Goal: Transaction & Acquisition: Register for event/course

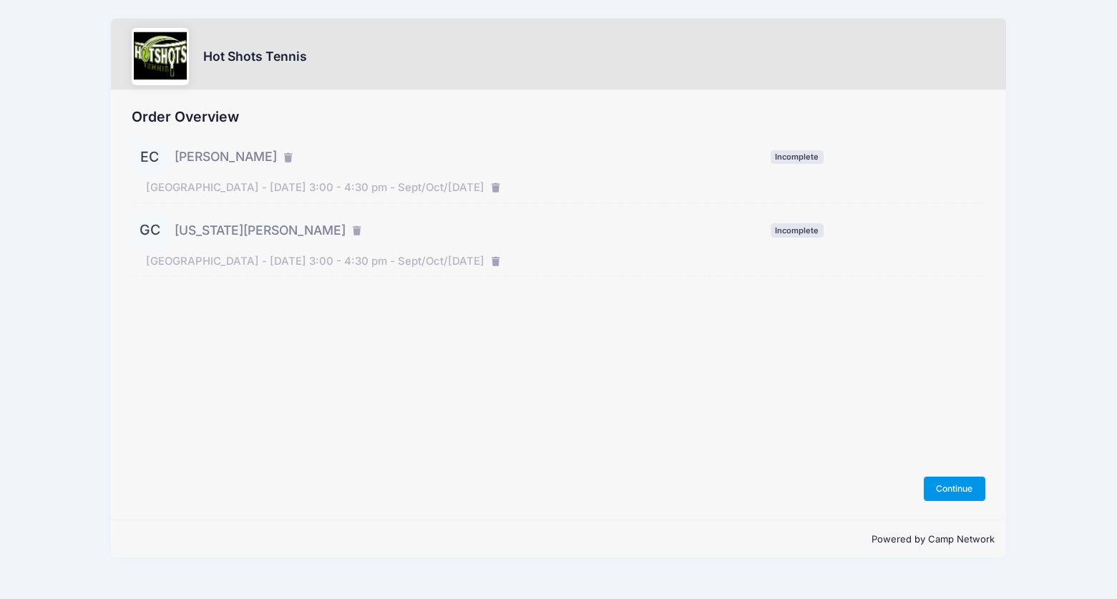
click at [956, 492] on button "Continue" at bounding box center [955, 489] width 62 height 24
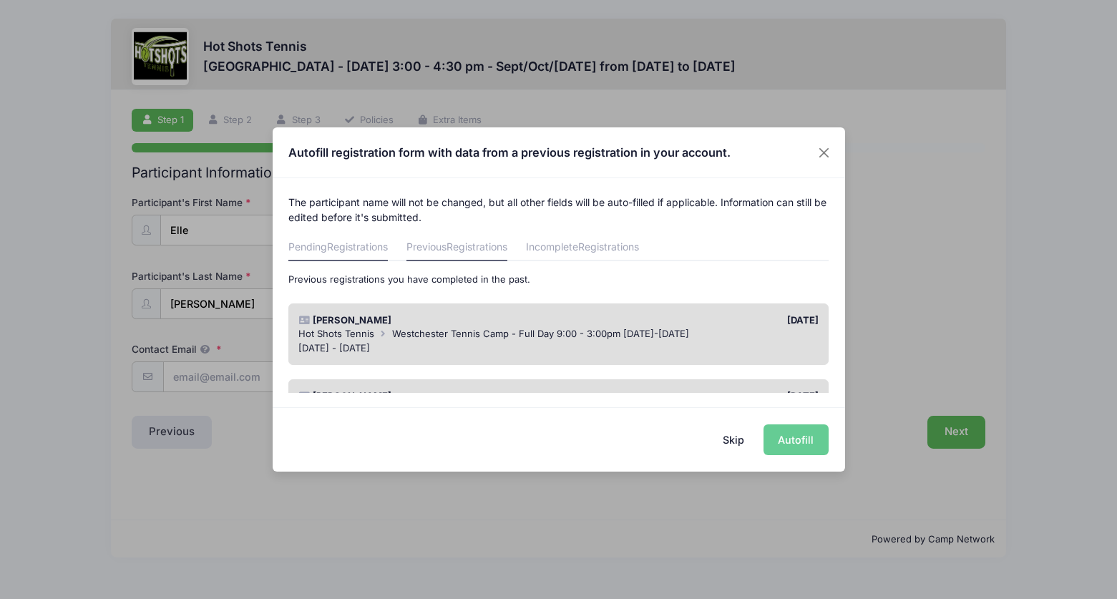
click at [341, 240] on link "Pending Registrations" at bounding box center [337, 248] width 99 height 26
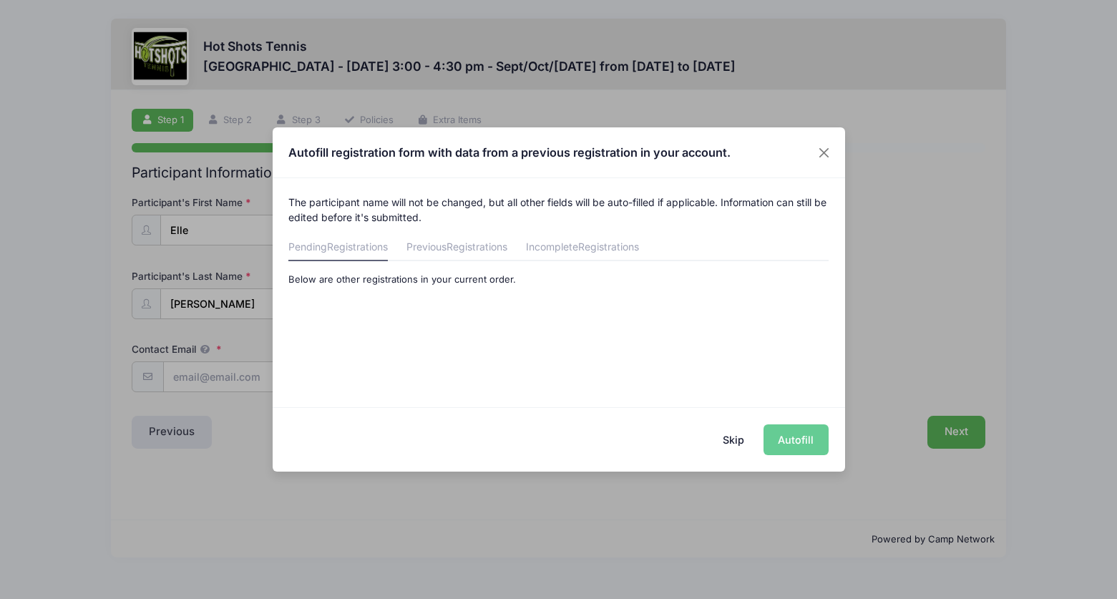
click at [797, 443] on div "Skip Autofill" at bounding box center [559, 439] width 573 height 64
click at [737, 445] on button "Skip" at bounding box center [733, 439] width 51 height 31
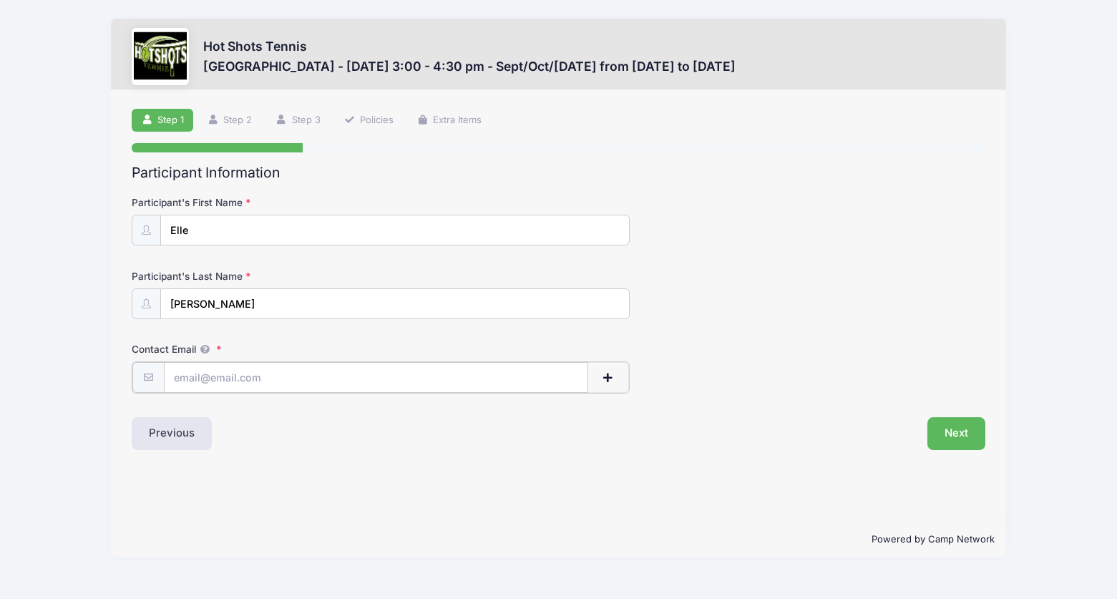
type input "nataliecrosby10@gmail.com"
click at [958, 435] on button "Next" at bounding box center [957, 432] width 58 height 33
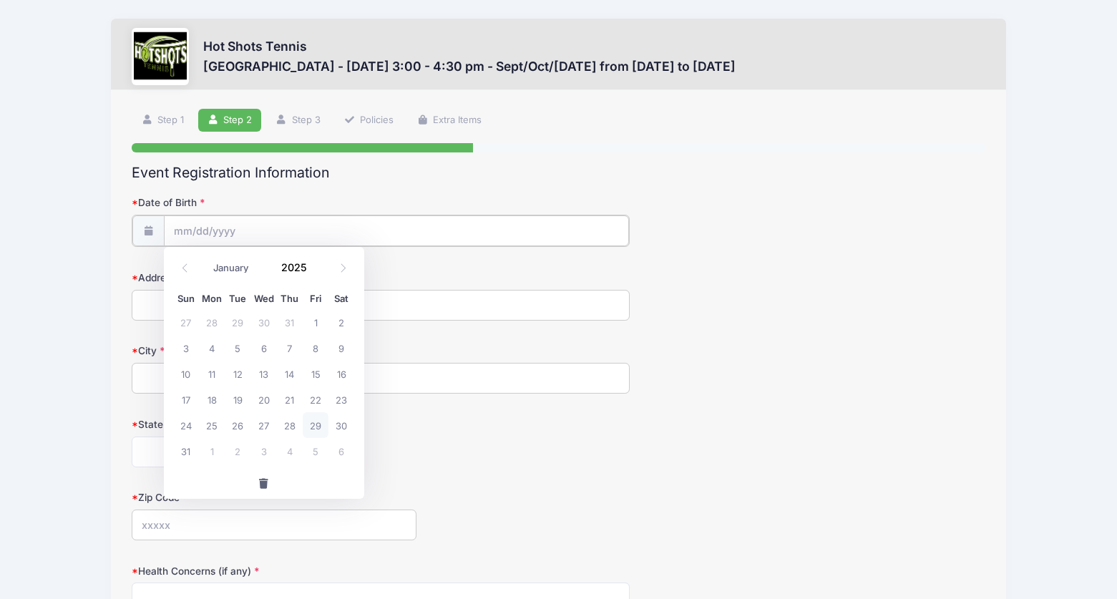
click at [320, 227] on input "Date of Birth" at bounding box center [396, 230] width 465 height 31
click at [299, 271] on input "2025" at bounding box center [298, 266] width 47 height 21
click at [299, 266] on input "2025" at bounding box center [298, 266] width 47 height 21
click at [314, 266] on span at bounding box center [316, 261] width 10 height 11
click at [314, 265] on span at bounding box center [316, 261] width 10 height 11
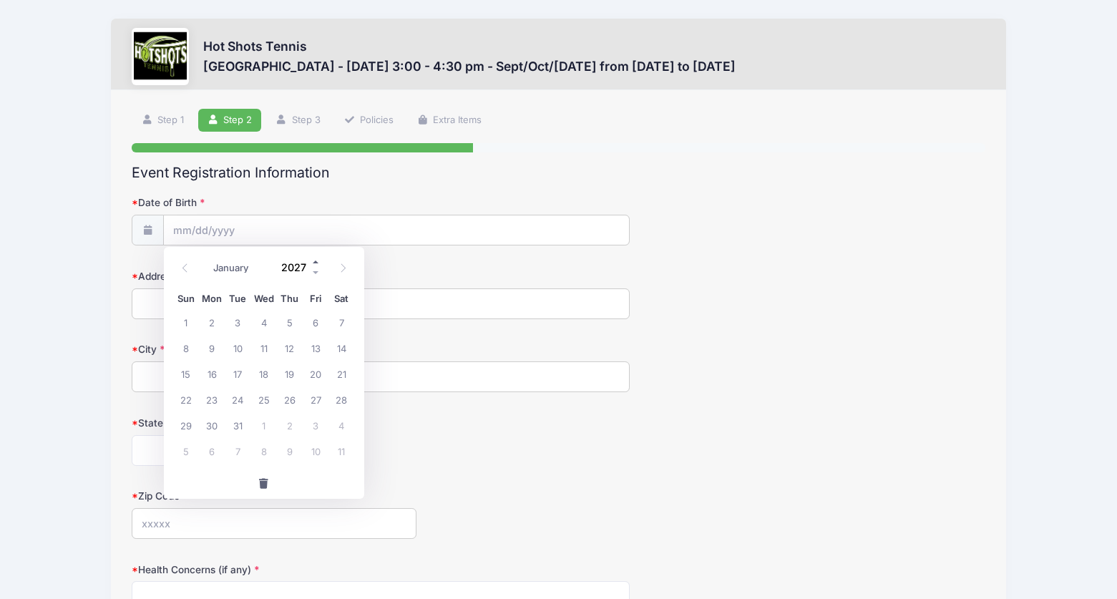
click at [314, 260] on span at bounding box center [316, 261] width 10 height 11
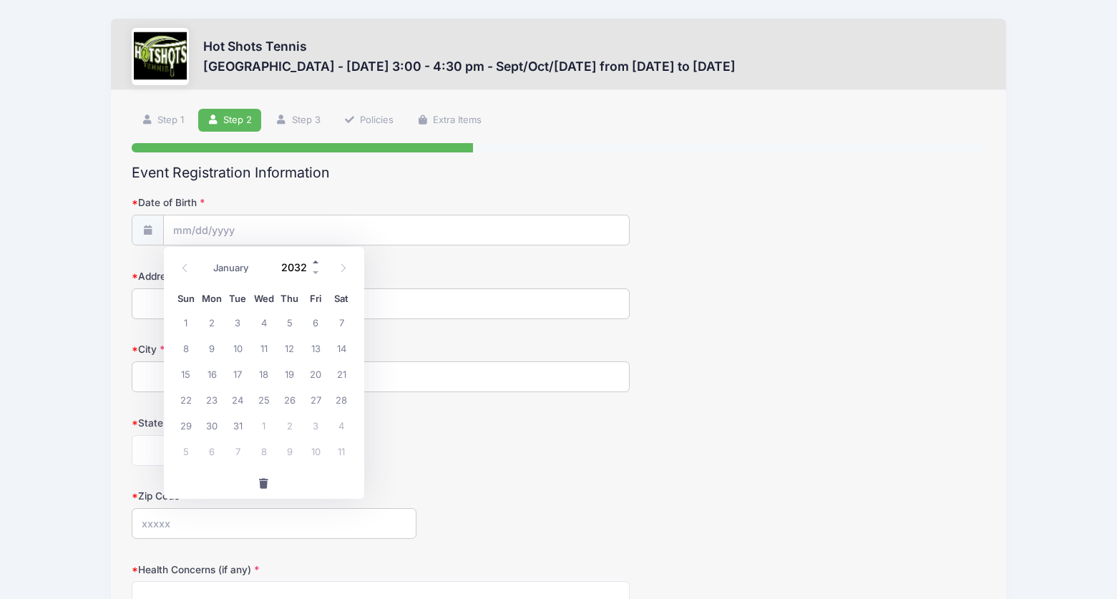
click at [314, 260] on span at bounding box center [316, 261] width 10 height 11
click at [314, 271] on span at bounding box center [316, 272] width 10 height 11
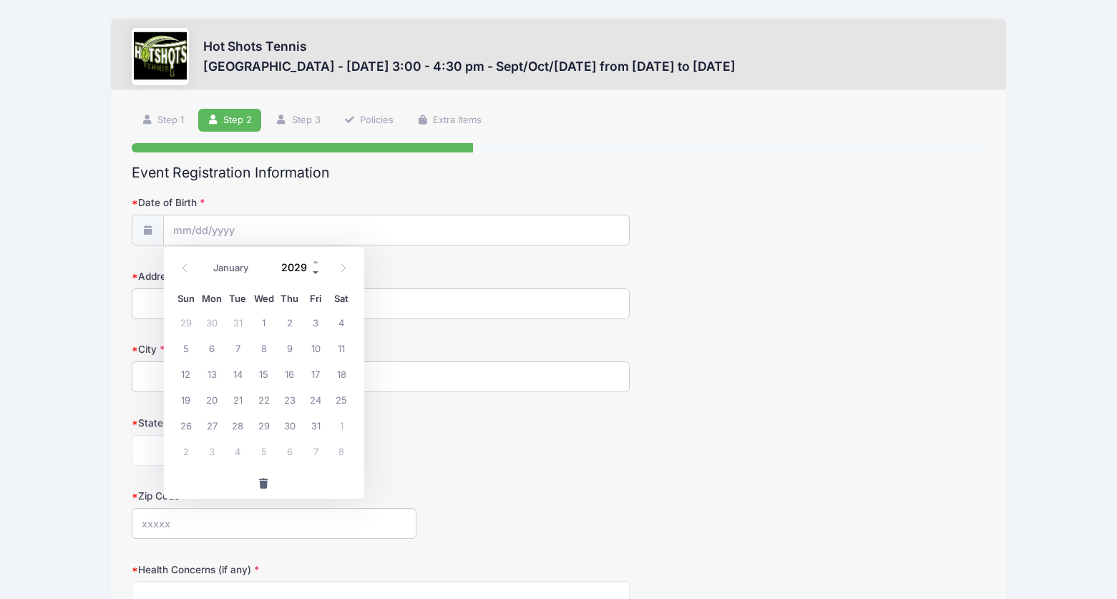
click at [314, 271] on span at bounding box center [316, 272] width 10 height 11
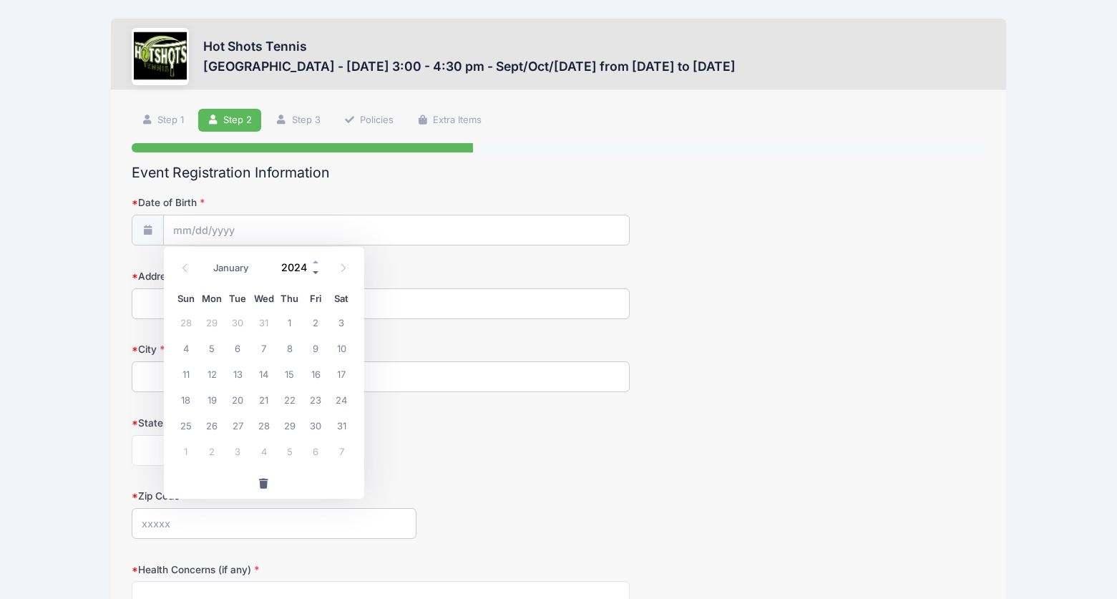
click at [314, 271] on span at bounding box center [316, 272] width 10 height 11
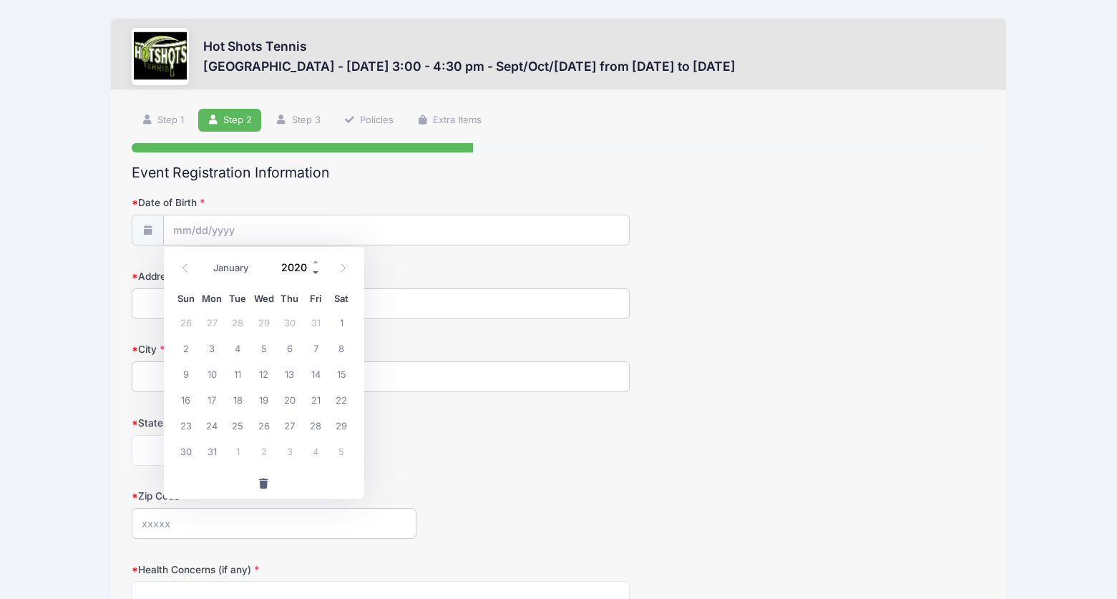
type input "2019"
click at [185, 266] on icon at bounding box center [184, 267] width 5 height 9
select select "6"
click at [266, 319] on span "3" at bounding box center [264, 322] width 26 height 26
type input "07/03/2019"
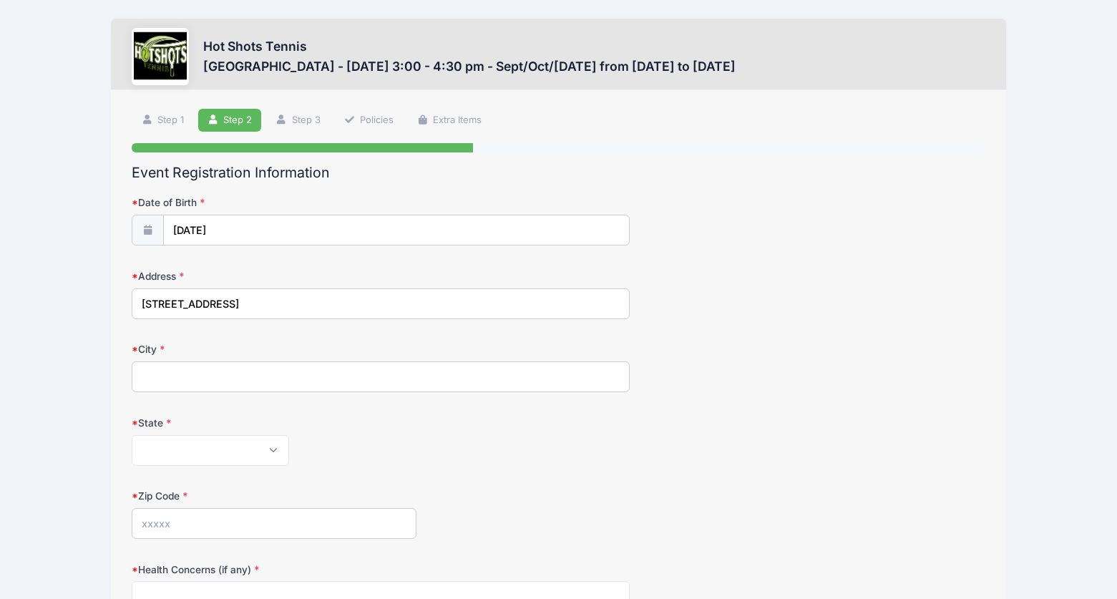
type input "6224 W 82nd St"
click at [358, 344] on label "City" at bounding box center [274, 349] width 284 height 14
click at [358, 361] on input "City" at bounding box center [381, 376] width 498 height 31
type input "Los Angeles"
click at [445, 489] on div "Zip Code" at bounding box center [558, 514] width 853 height 50
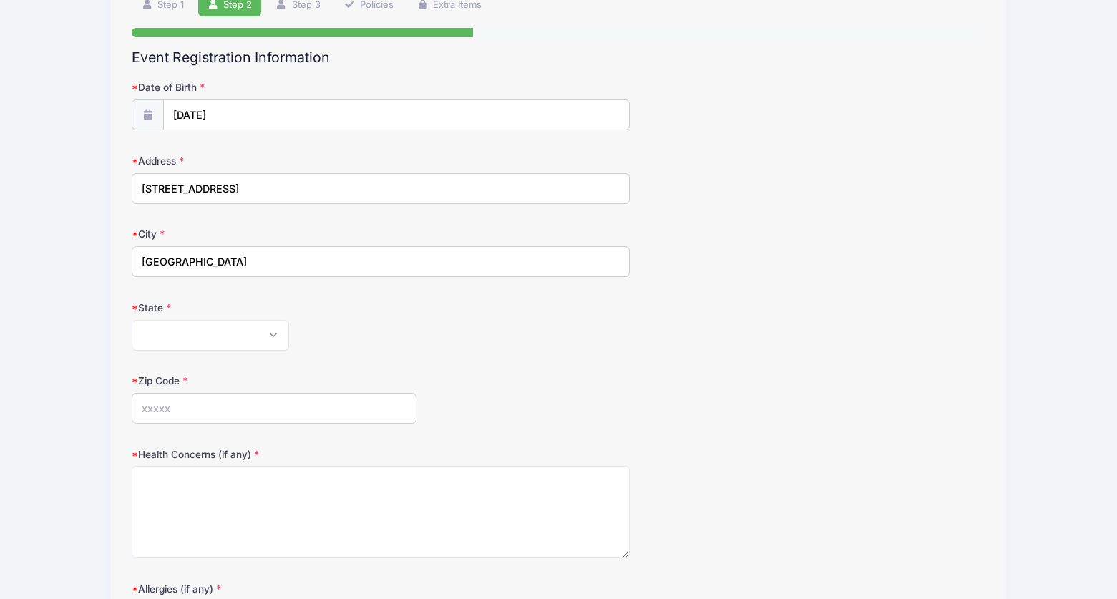
scroll to position [123, 0]
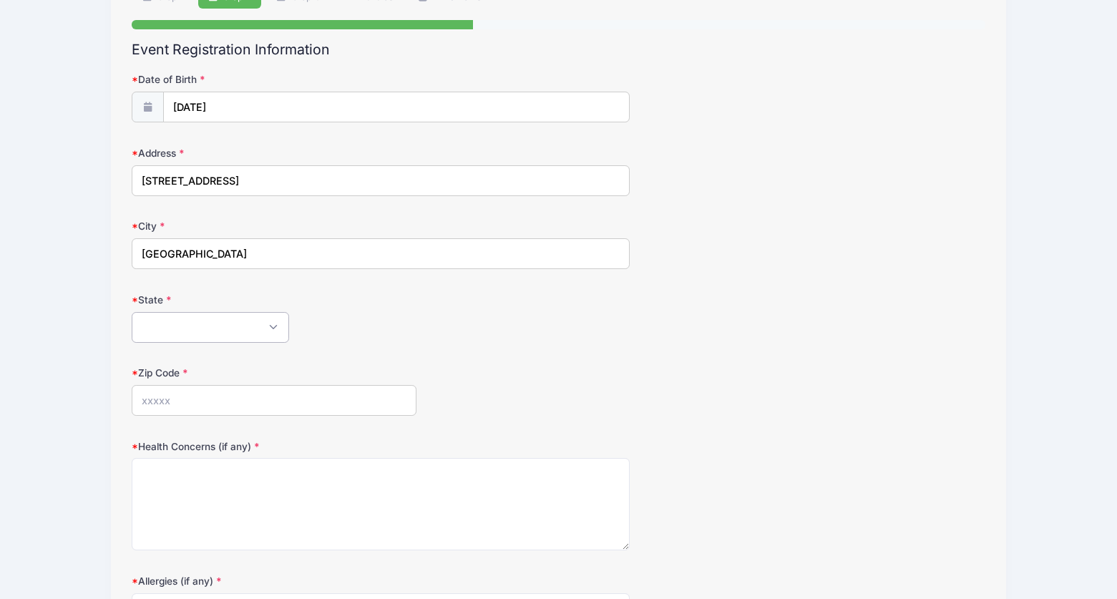
select select "CA"
type input "90045"
click at [593, 377] on div "Zip Code 90045" at bounding box center [558, 391] width 853 height 50
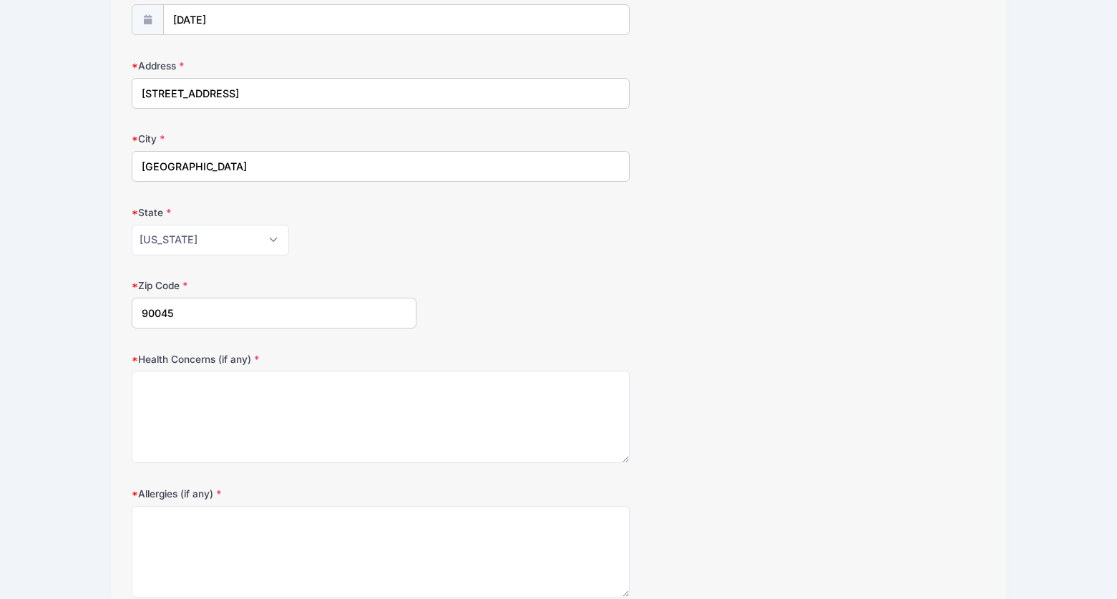
scroll to position [284, 0]
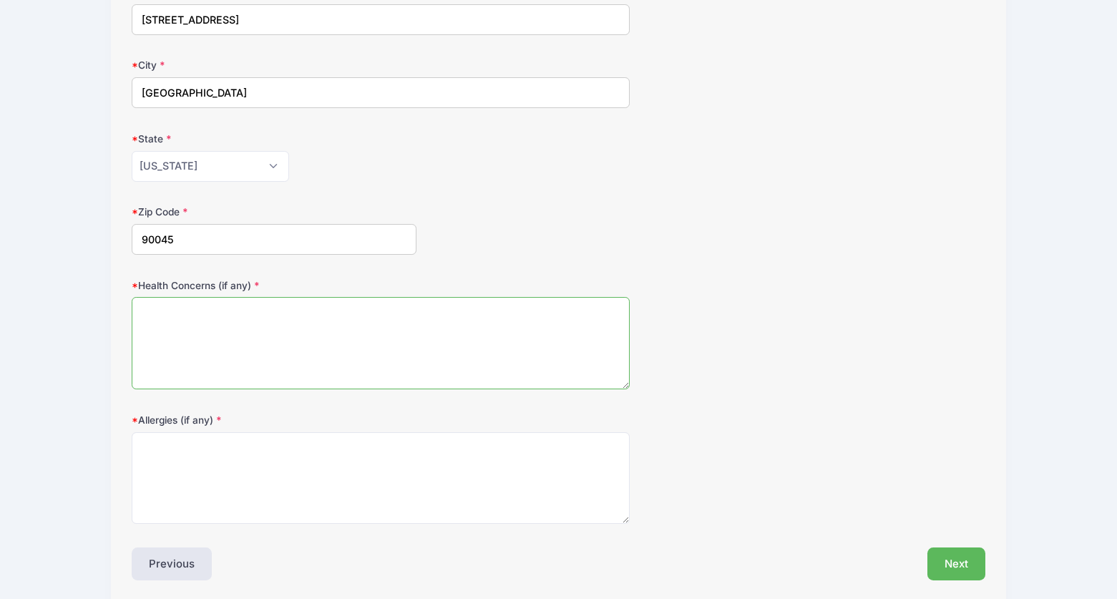
click at [439, 350] on textarea "Health Concerns (if any)" at bounding box center [381, 343] width 498 height 92
type textarea "None"
click at [389, 458] on textarea "Allergies (if any)" at bounding box center [381, 478] width 498 height 92
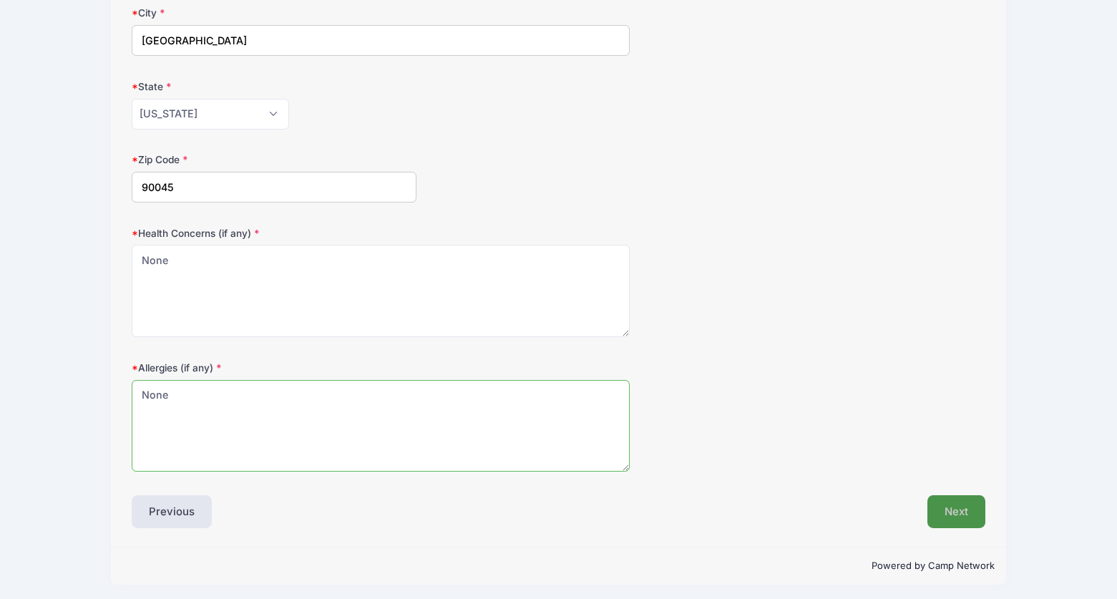
type textarea "None"
click at [957, 507] on button "Next" at bounding box center [957, 511] width 58 height 33
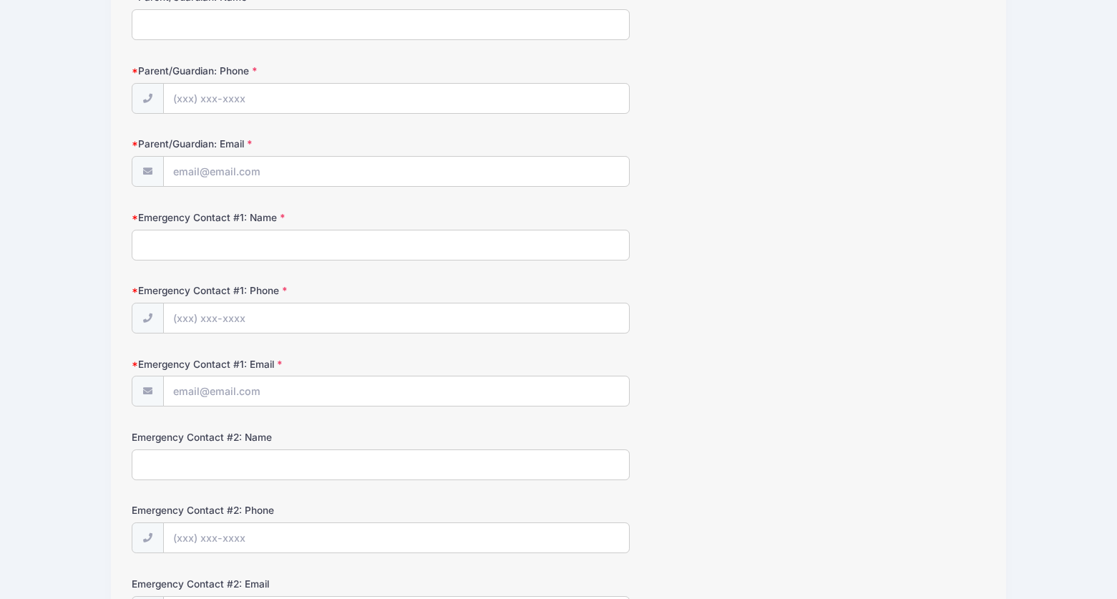
scroll to position [0, 0]
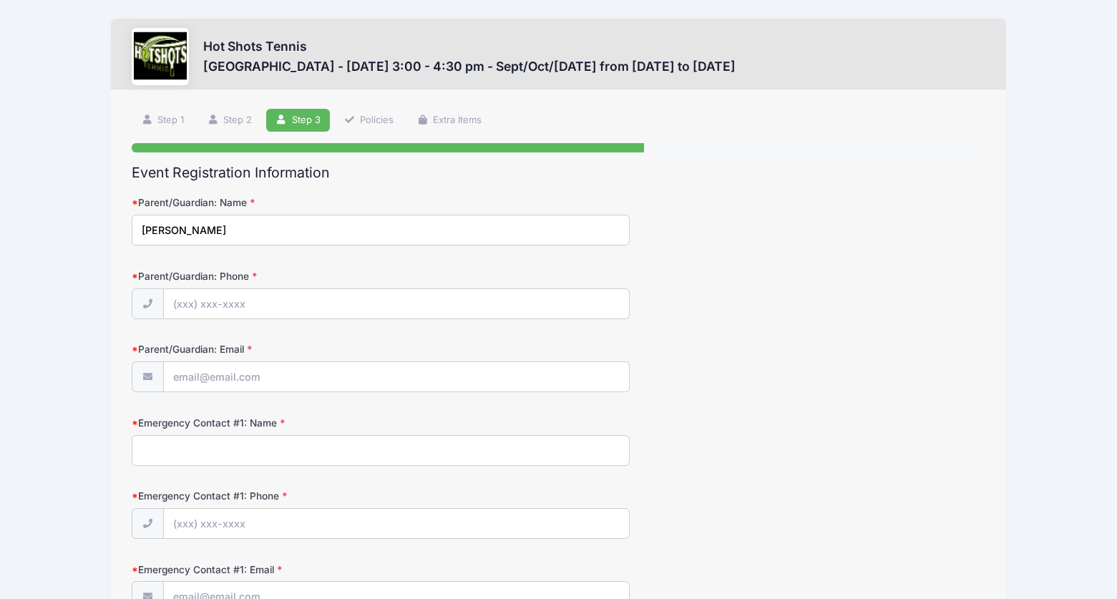
type input "Natalie Carter"
type input "(530) 848-4505"
type input "[EMAIL_ADDRESS][DOMAIN_NAME]"
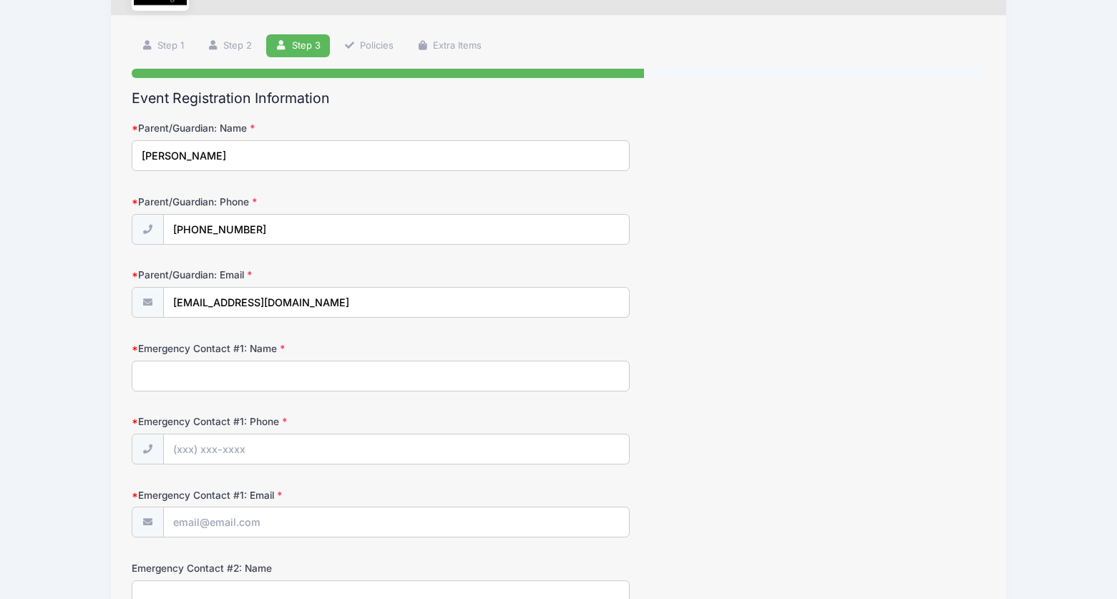
scroll to position [99, 0]
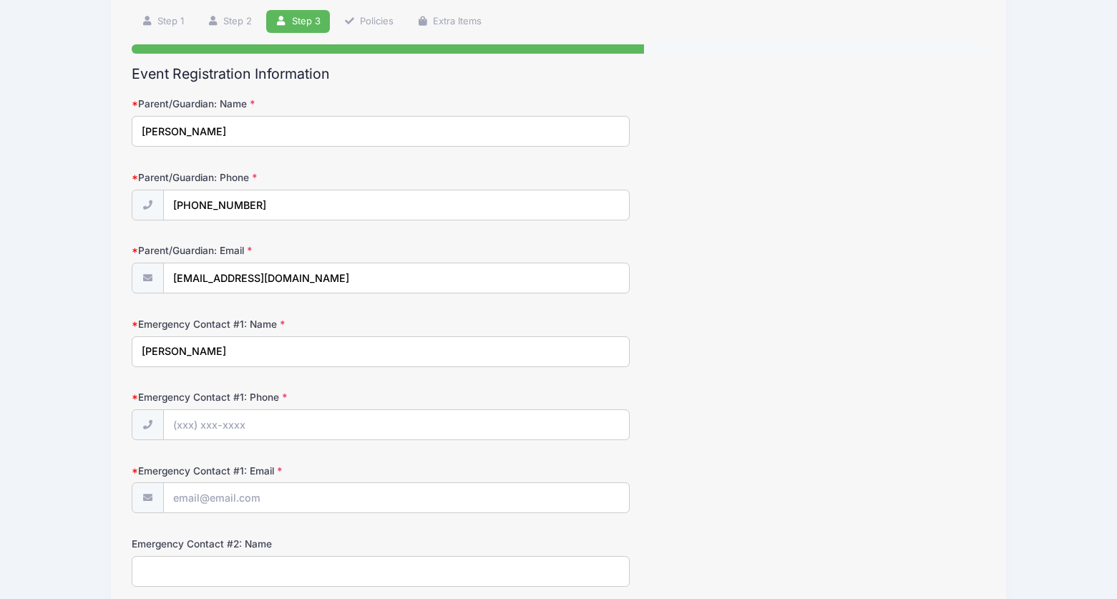
type input "Patrick Carter"
type input "(858) 344-2059"
type input "patrick.carter09@gmail.com"
click at [865, 504] on div "Emergency Contact #1: Email patrick.carter09@gmail.com" at bounding box center [558, 489] width 853 height 50
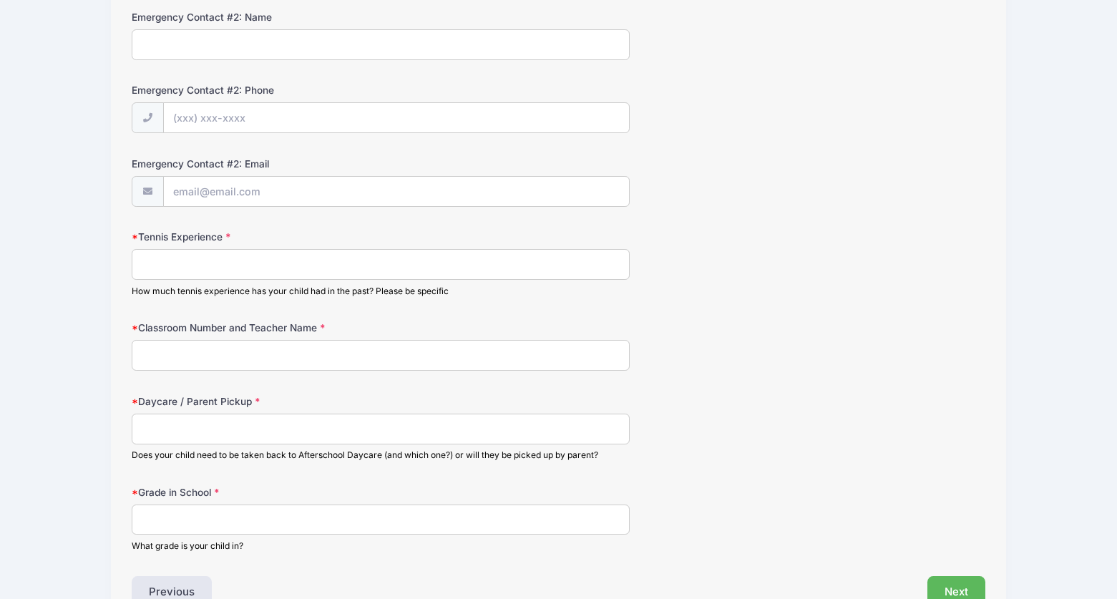
scroll to position [634, 0]
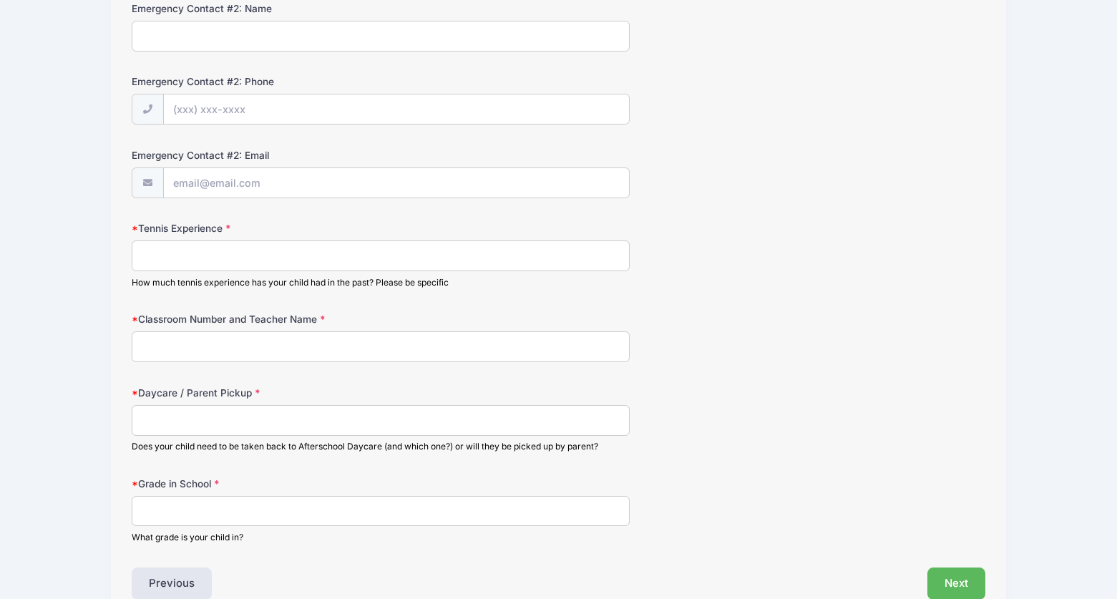
click at [478, 254] on input "Tennis Experience" at bounding box center [381, 256] width 498 height 31
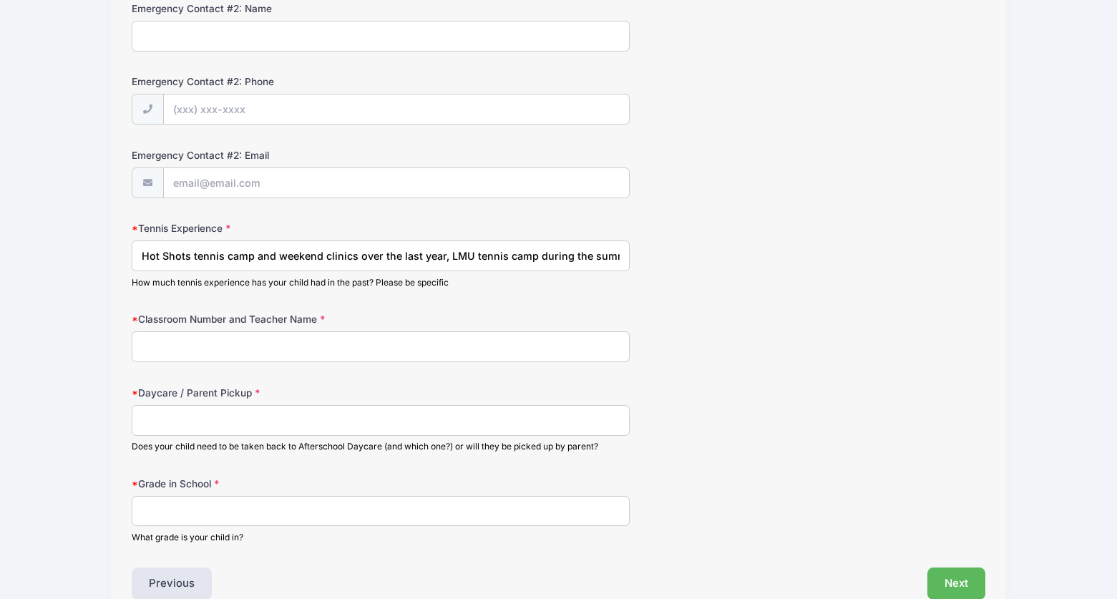
type input "Hot Shots tennis camp and weekend clinics over the last year, LMU tennis camp d…"
click at [341, 350] on input "Classroom Number and Teacher Name" at bounding box center [381, 346] width 498 height 31
type input "1st Grade, Gonzalez"
click at [233, 410] on input "Daycare / Parent Pickup" at bounding box center [381, 420] width 498 height 31
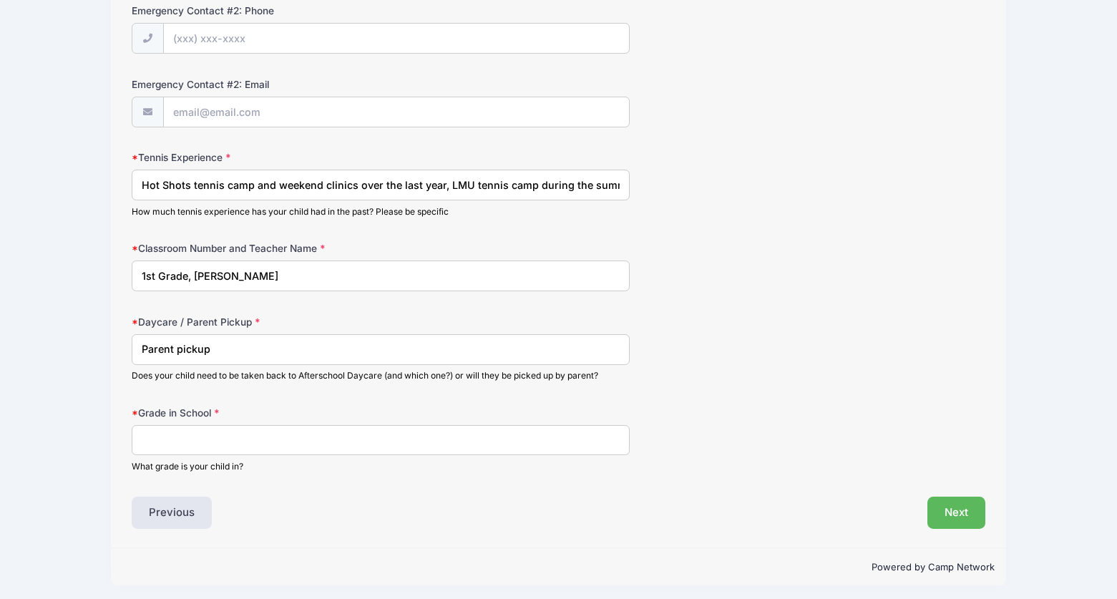
scroll to position [704, 0]
type input "Parent pickup"
click at [306, 430] on input "Grade in School" at bounding box center [381, 441] width 498 height 31
type input "1st"
click at [966, 507] on button "Next" at bounding box center [957, 513] width 58 height 33
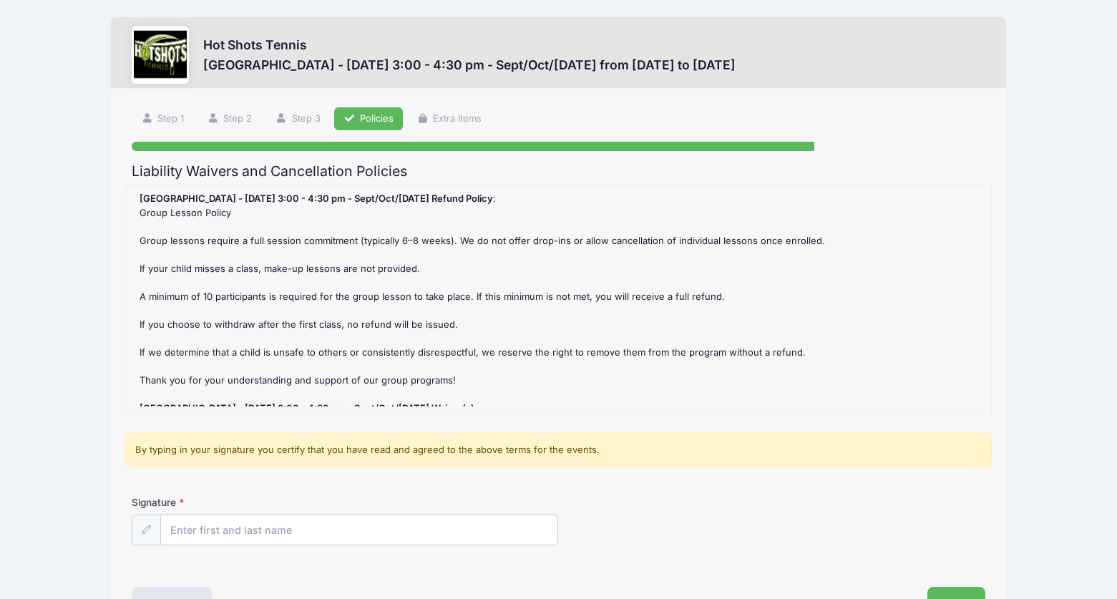
scroll to position [0, 0]
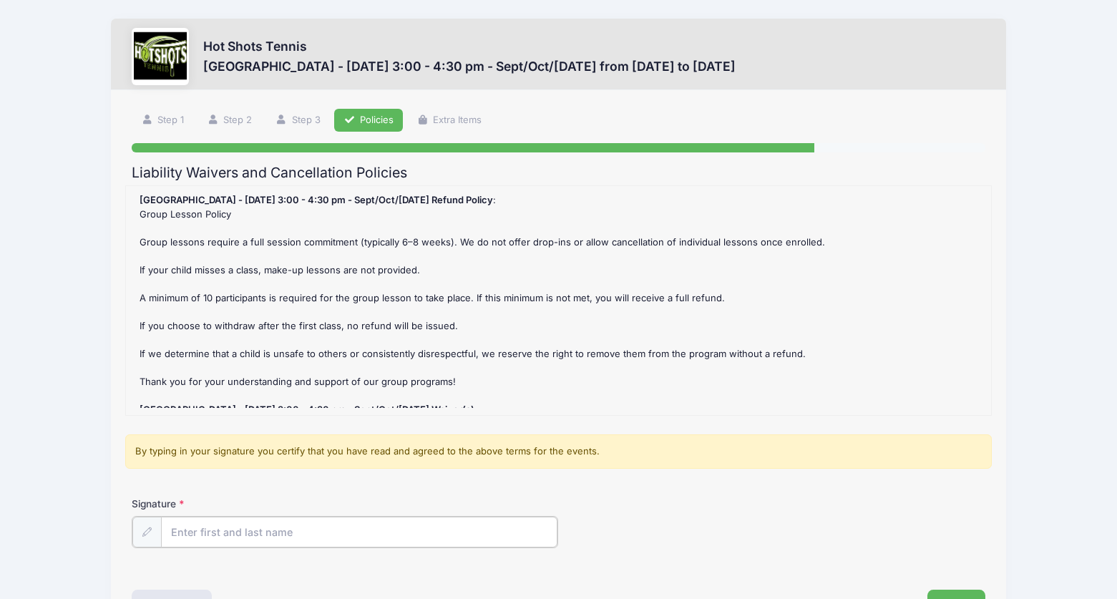
click at [379, 528] on input "Signature" at bounding box center [359, 532] width 397 height 31
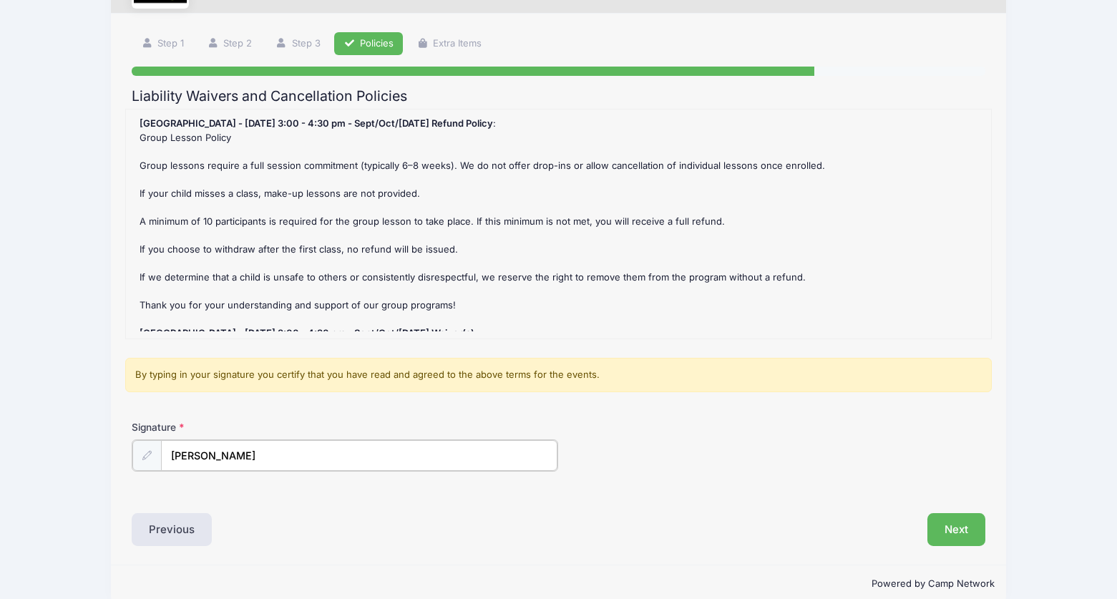
scroll to position [89, 0]
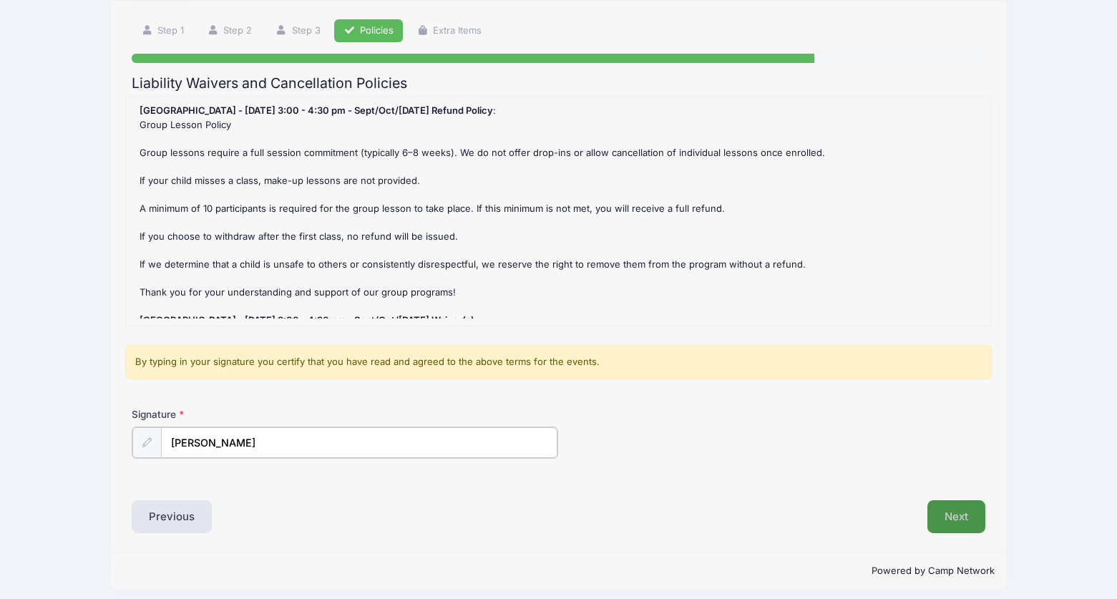
type input "Natalie Carter"
click at [955, 513] on button "Next" at bounding box center [957, 515] width 58 height 33
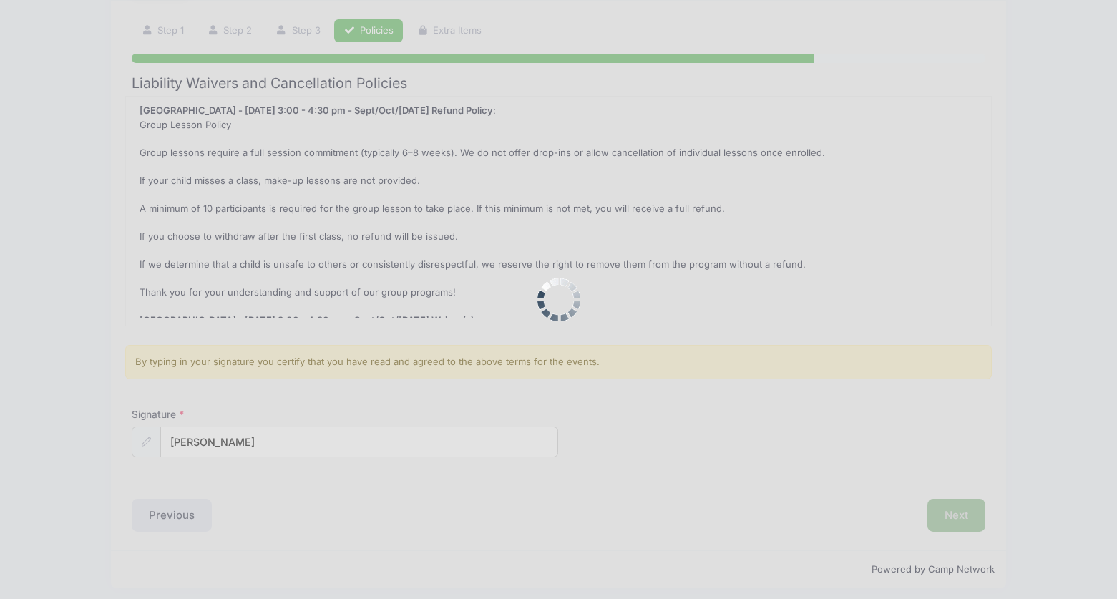
scroll to position [0, 0]
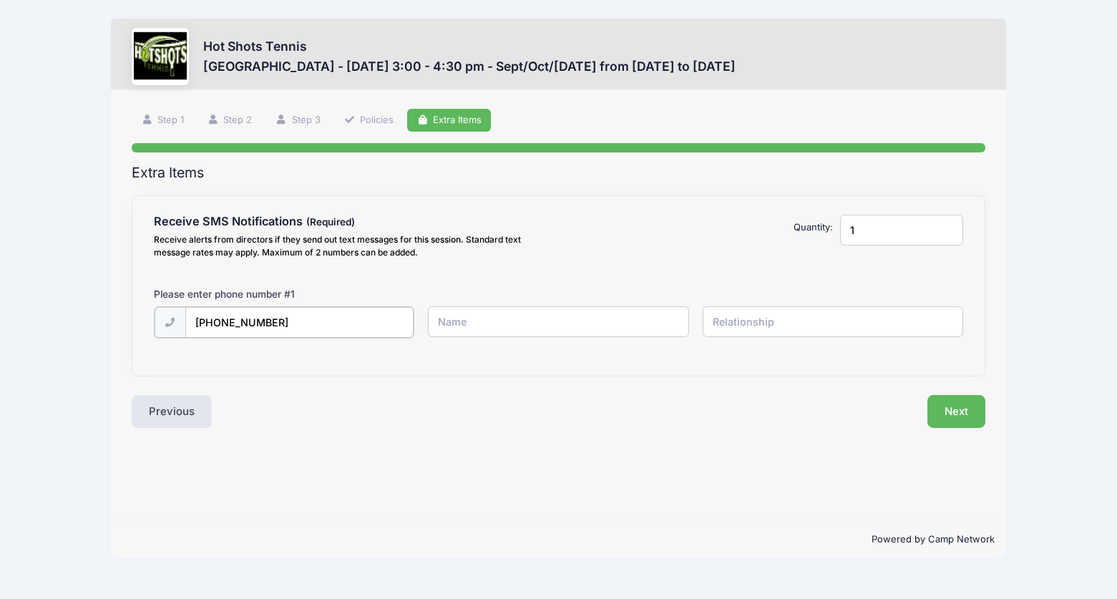
type input "(530) 848-4505"
type input "Natalie Carter"
type input "m"
type input "Mother"
click at [969, 409] on button "Next" at bounding box center [957, 410] width 58 height 33
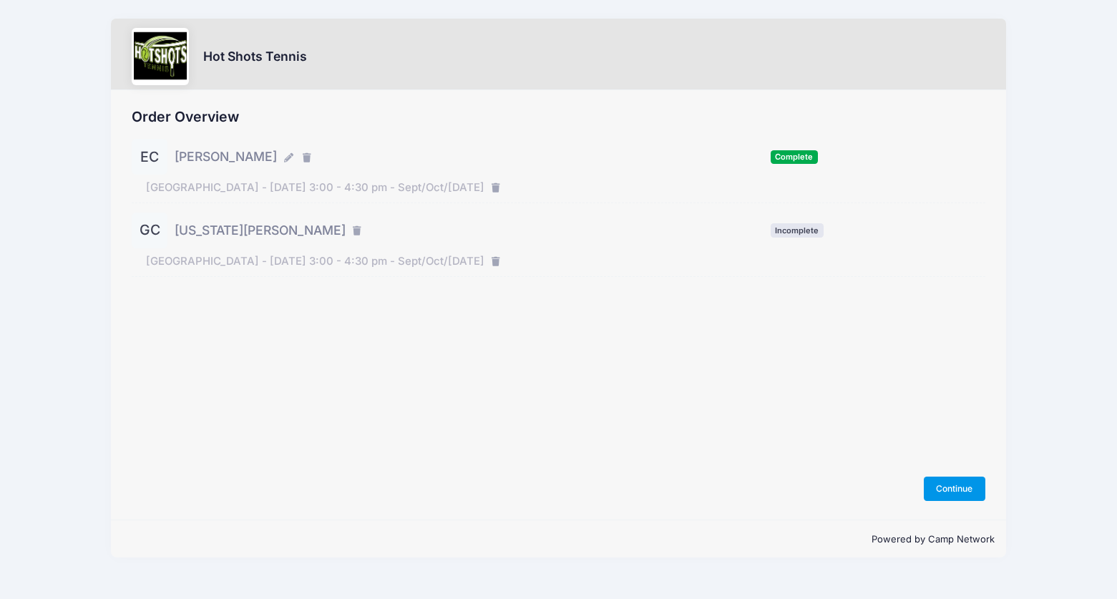
click at [963, 489] on button "Continue" at bounding box center [955, 489] width 62 height 24
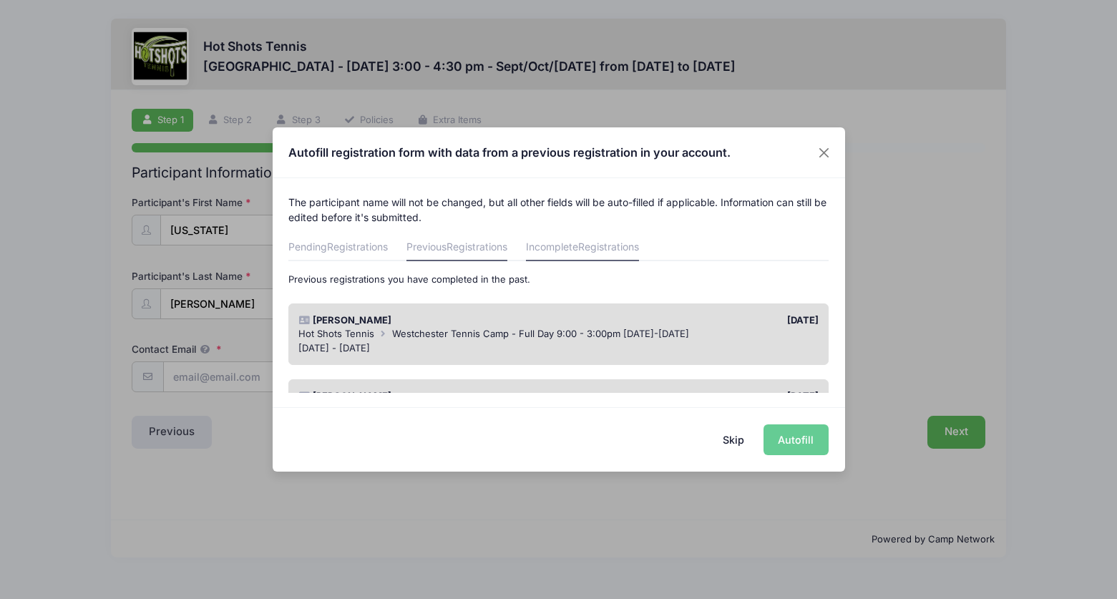
click at [575, 243] on link "Incomplete Registrations" at bounding box center [582, 248] width 113 height 26
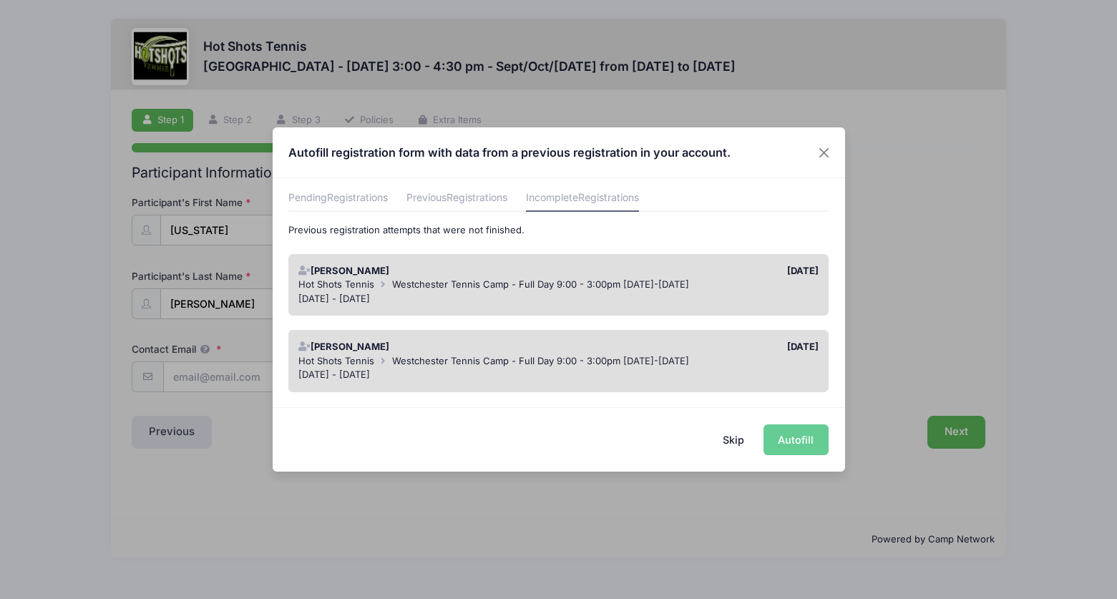
scroll to position [38, 0]
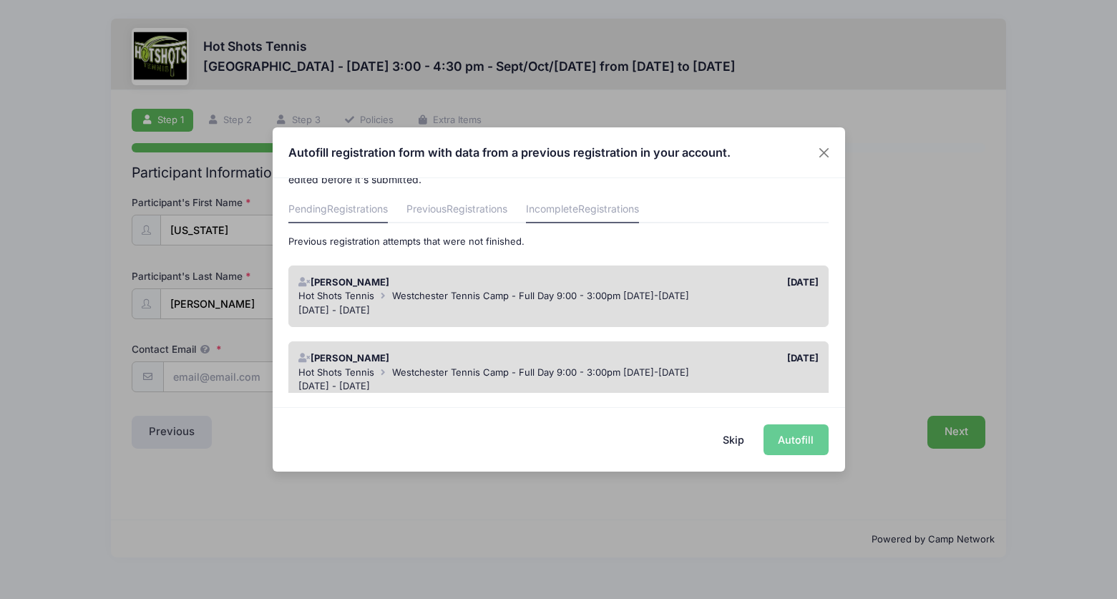
click at [351, 212] on span "Registrations" at bounding box center [357, 209] width 61 height 12
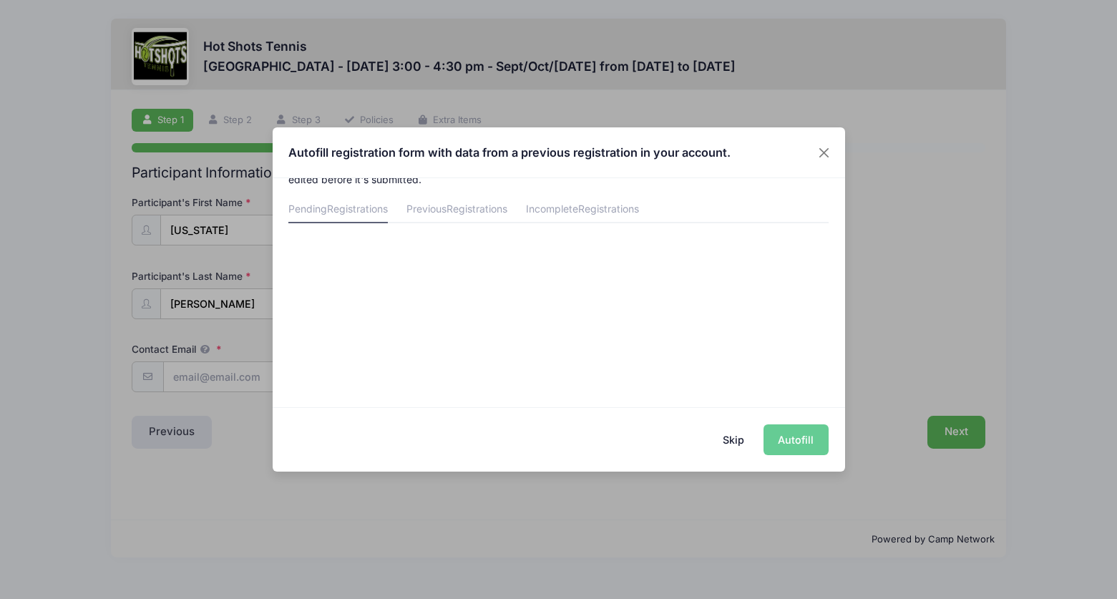
scroll to position [0, 0]
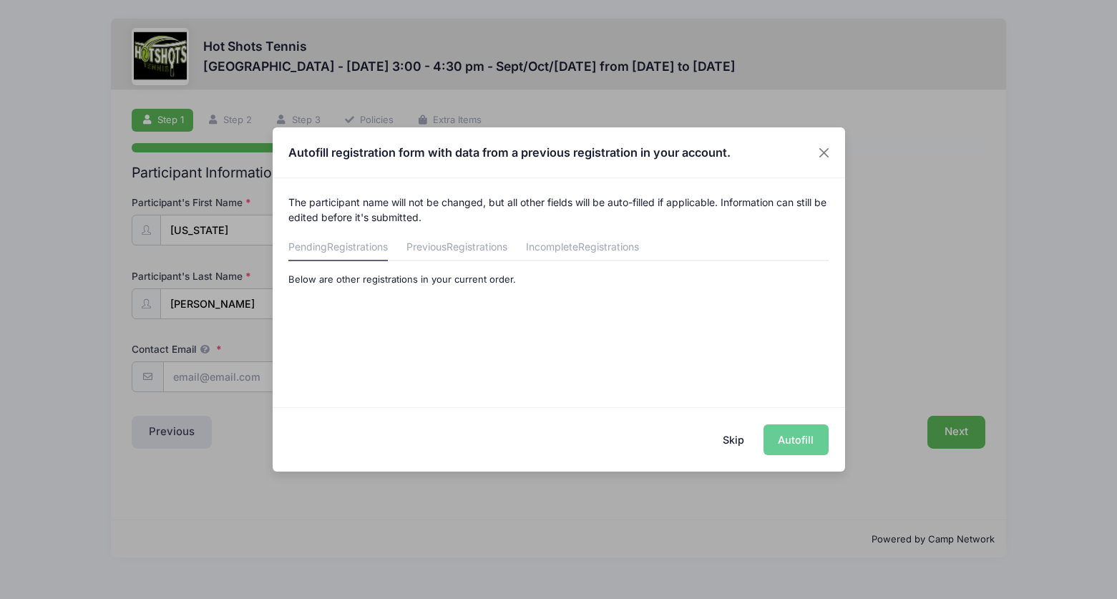
click at [799, 427] on div "Skip Autofill" at bounding box center [559, 439] width 573 height 64
click at [734, 442] on button "Skip" at bounding box center [733, 439] width 51 height 31
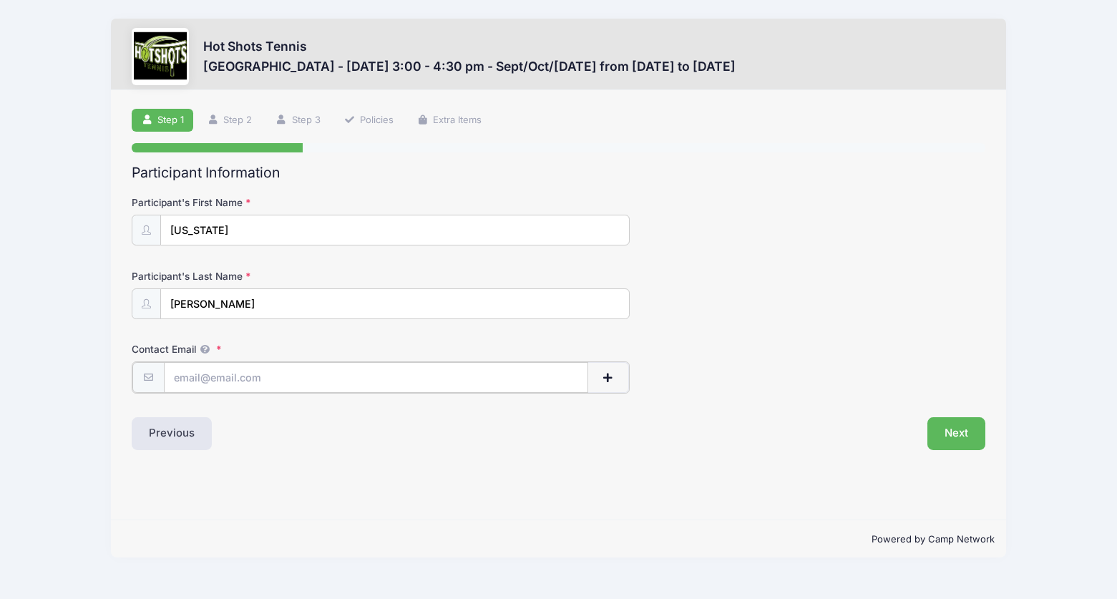
type input "nataliecrosby10@gmail.com"
click at [957, 438] on button "Next" at bounding box center [957, 432] width 58 height 33
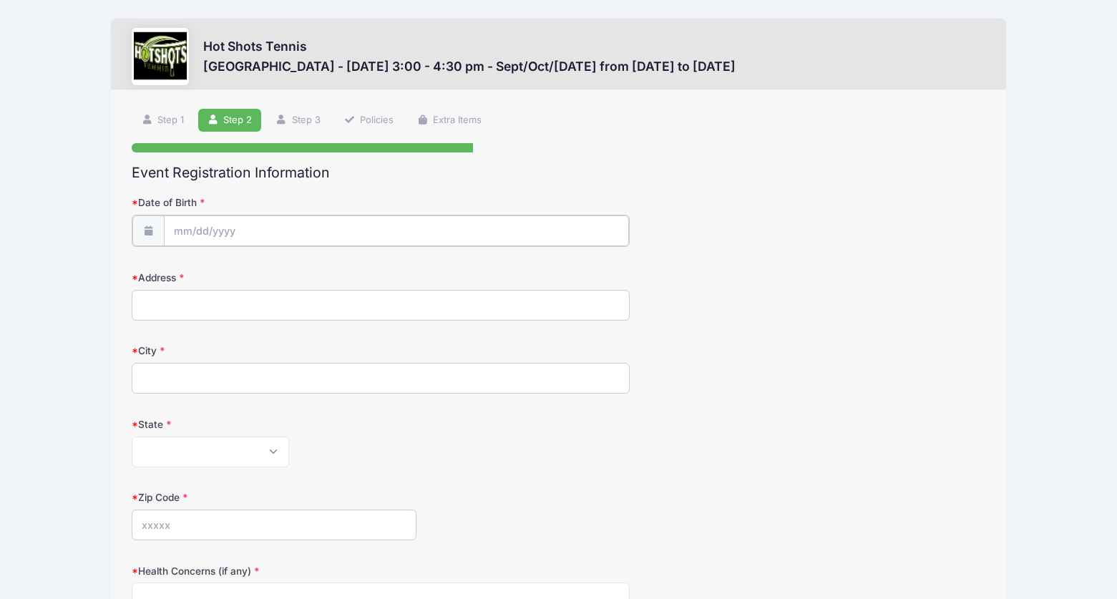
click at [398, 228] on input "Date of Birth" at bounding box center [396, 230] width 465 height 31
click at [299, 266] on input "2025" at bounding box center [298, 266] width 47 height 21
click at [315, 274] on span at bounding box center [316, 272] width 10 height 11
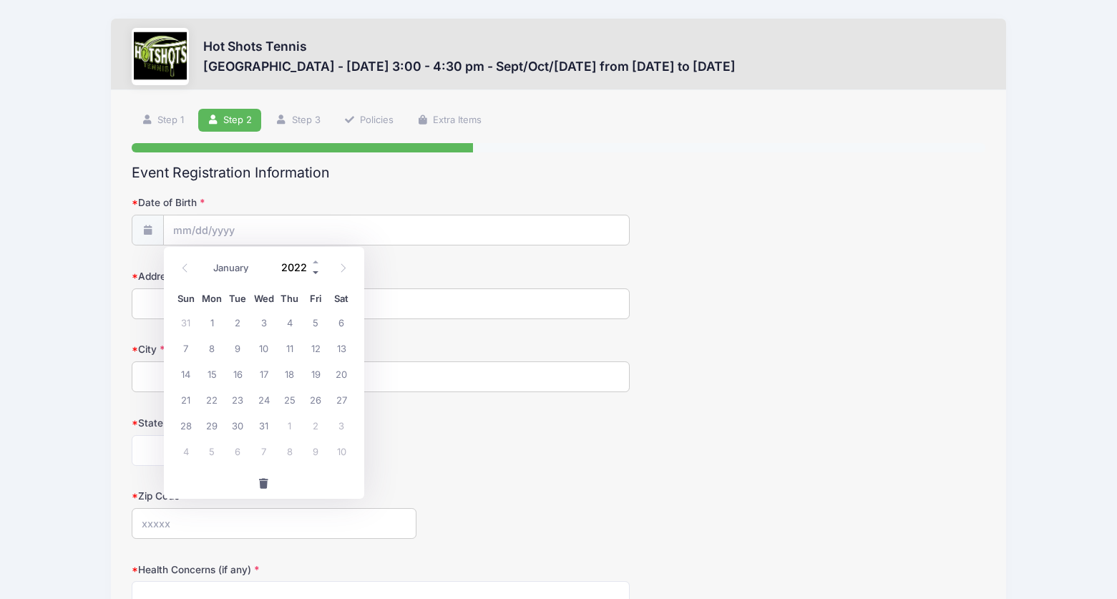
click at [315, 274] on span at bounding box center [316, 272] width 10 height 11
type input "2021"
click at [184, 265] on icon at bounding box center [184, 267] width 9 height 9
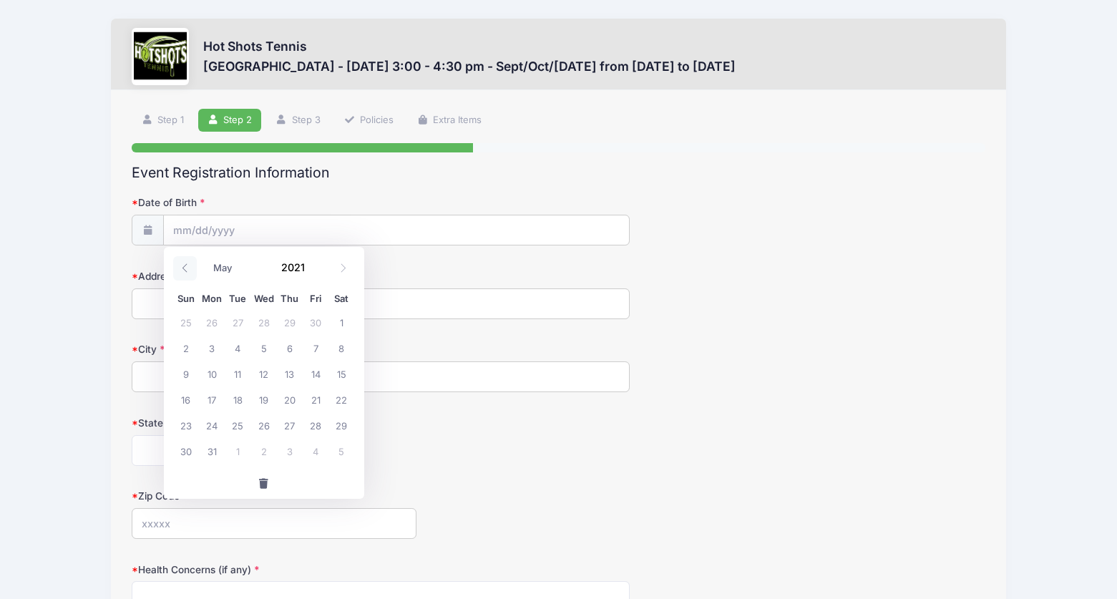
click at [184, 265] on icon at bounding box center [184, 267] width 9 height 9
select select "1"
click at [315, 393] on span "26" at bounding box center [316, 400] width 26 height 26
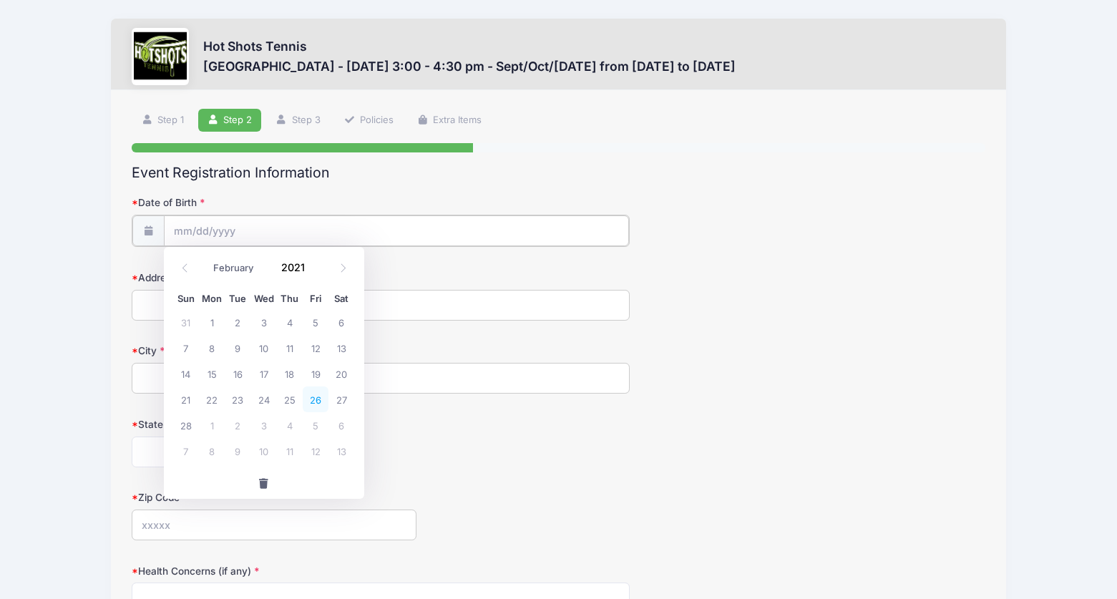
type input "02/26/2021"
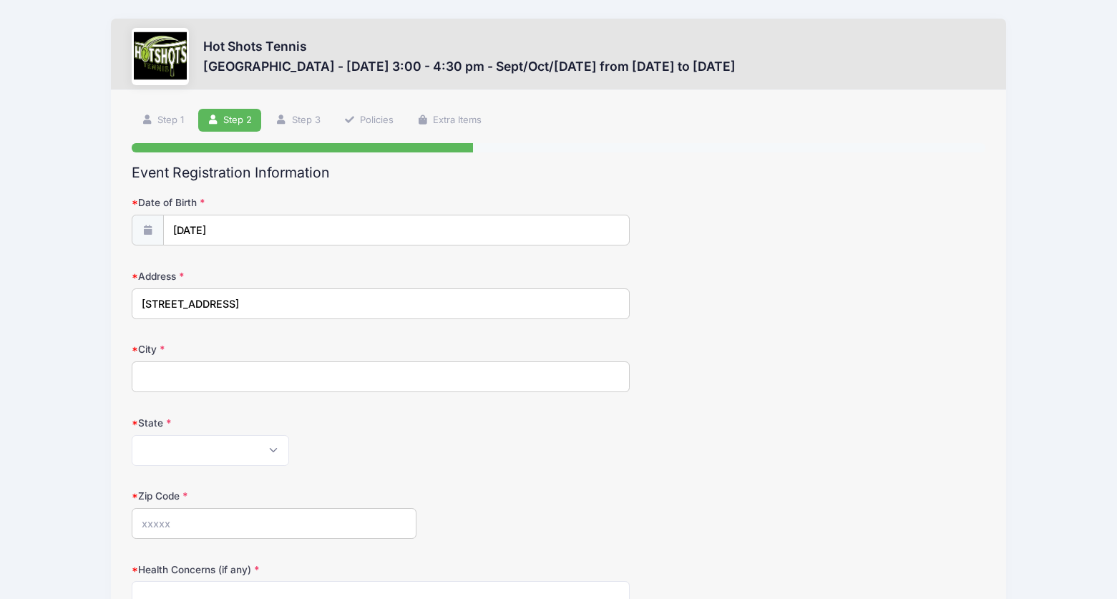
type input "6224 W 82nd St"
type input "Los Angeles"
click at [442, 444] on div "Alabama Alaska American Samoa Arizona Arkansas Armed Forces Africa Armed Forces…" at bounding box center [381, 450] width 498 height 31
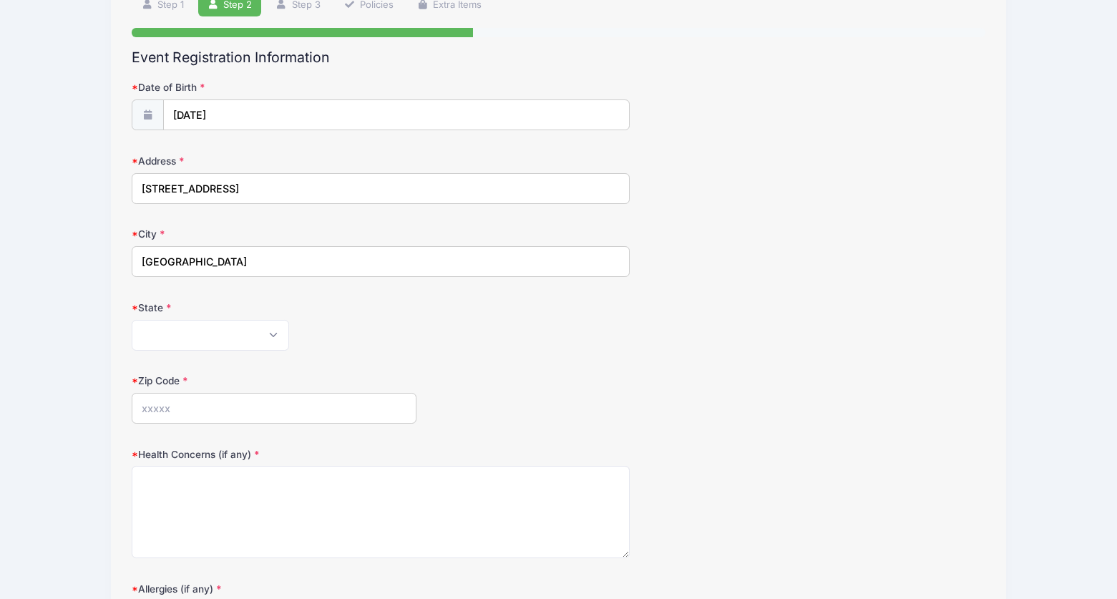
scroll to position [142, 0]
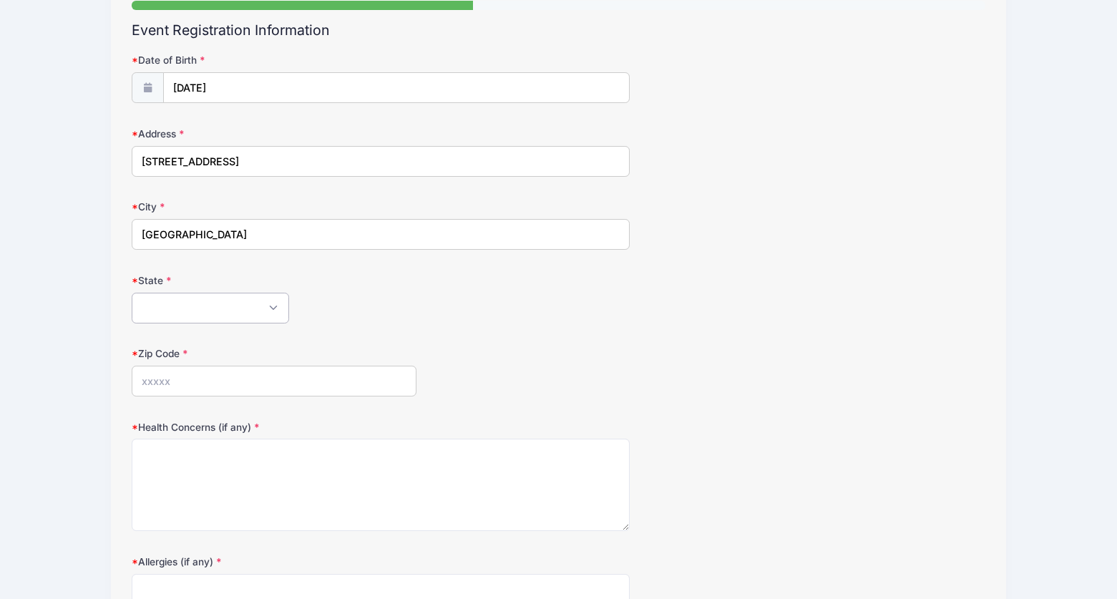
select select "CA"
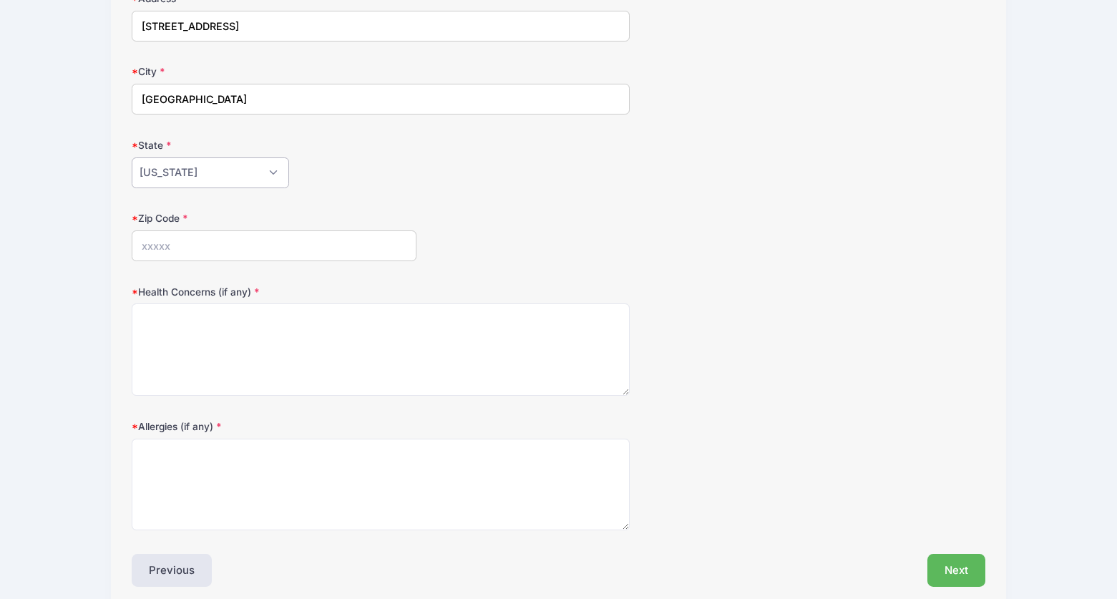
scroll to position [280, 0]
click at [324, 247] on input "Zip Code" at bounding box center [274, 243] width 284 height 31
type input "90045"
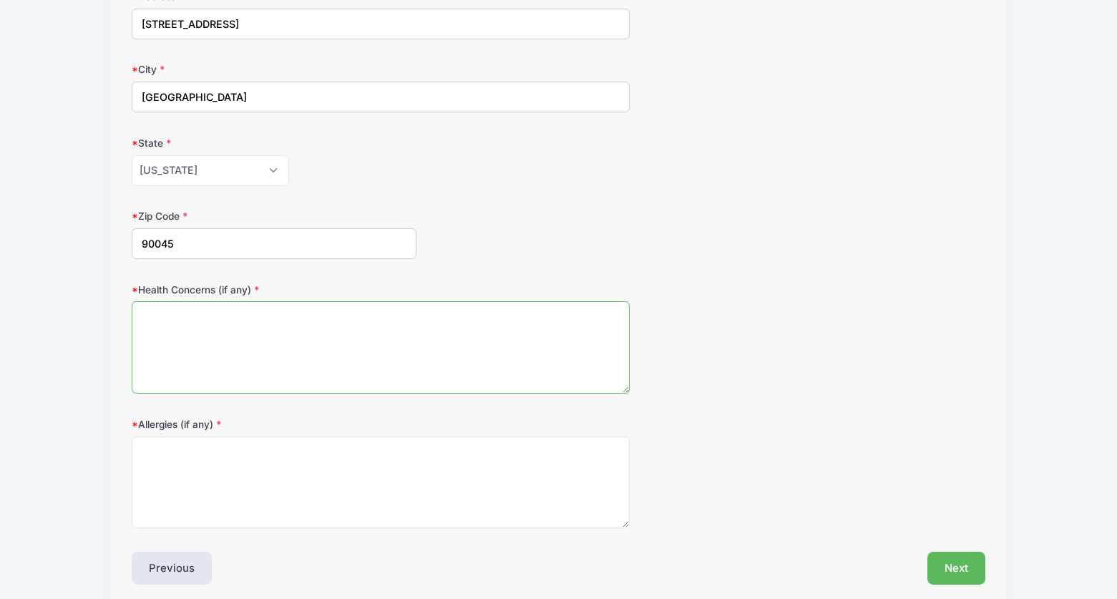
click at [358, 338] on textarea "Health Concerns (if any)" at bounding box center [381, 347] width 498 height 92
type textarea "J"
type textarea "None"
click at [378, 492] on textarea "Allergies (if any)" at bounding box center [381, 483] width 498 height 92
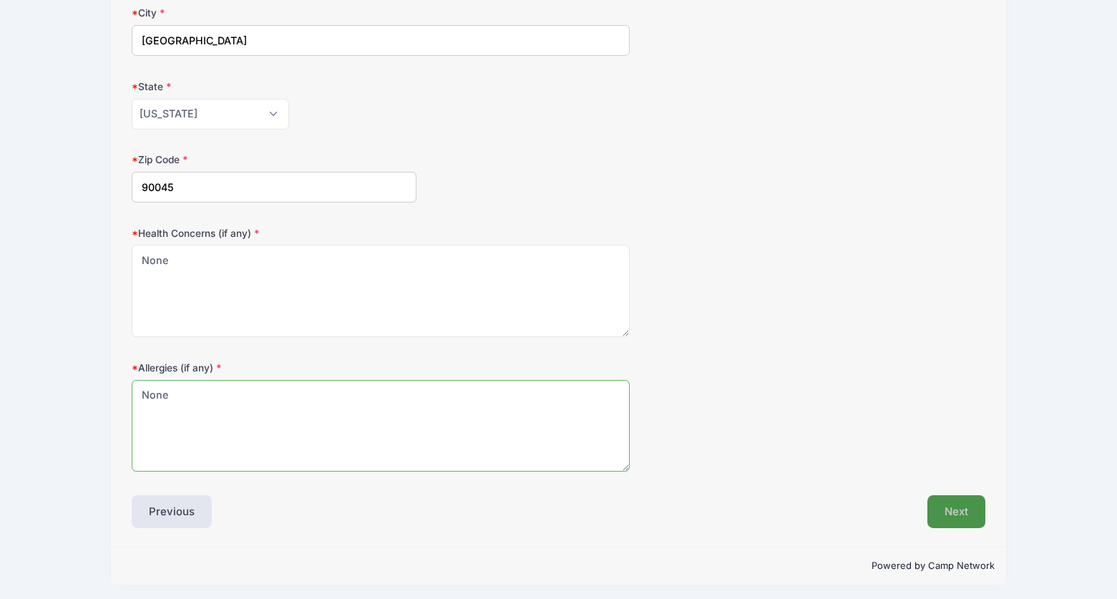
type textarea "None"
click at [948, 511] on button "Next" at bounding box center [957, 511] width 58 height 33
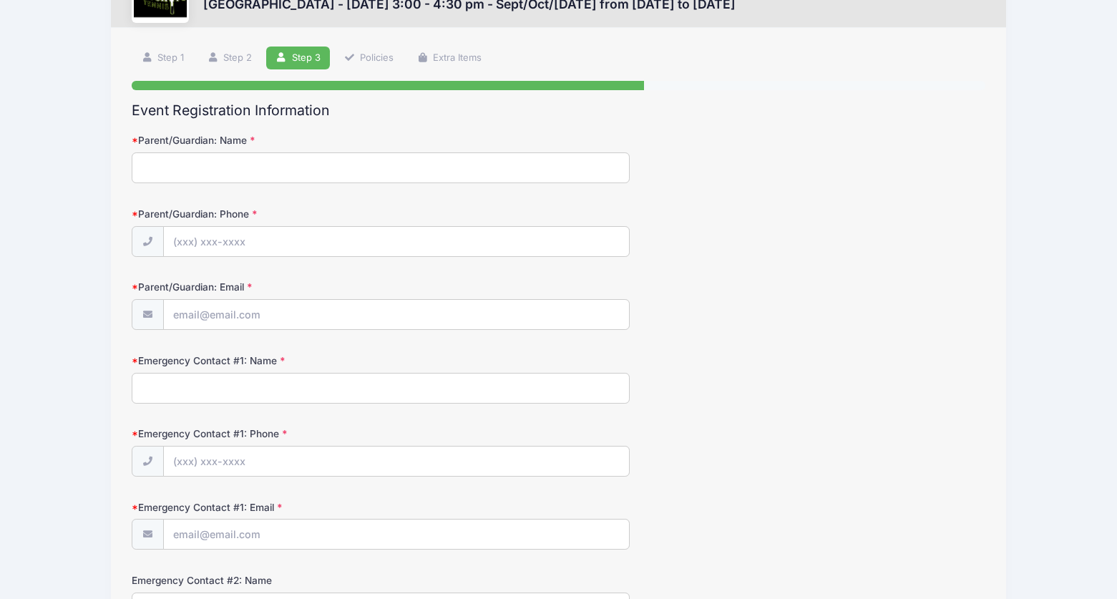
scroll to position [0, 0]
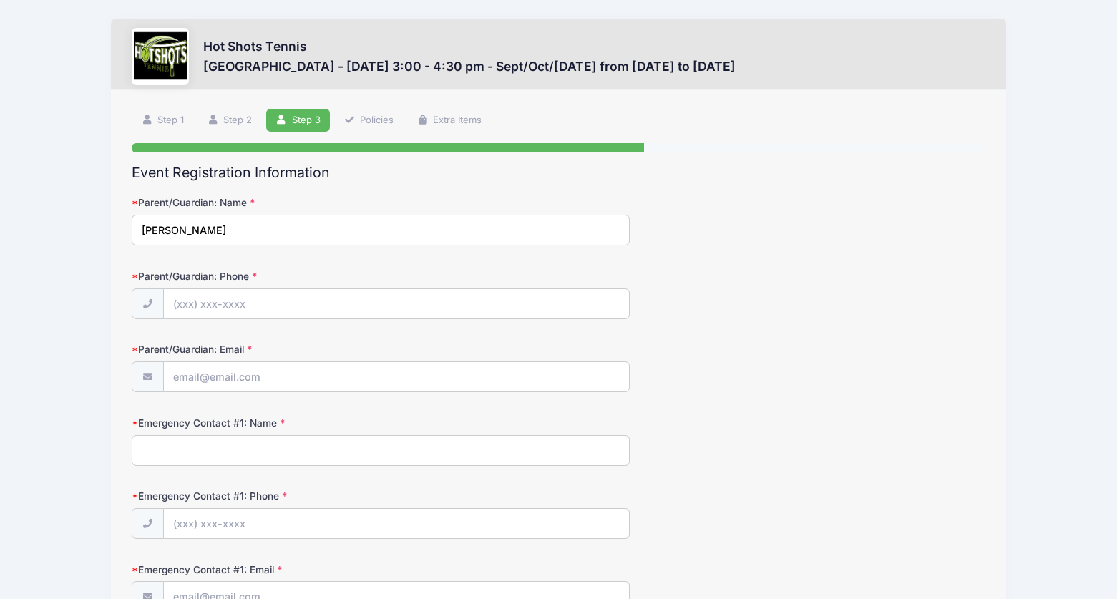
type input "Natalie Carter"
type input "(530) 848-4505"
type input "nat"
type input "[EMAIL_ADDRESS][DOMAIN_NAME]"
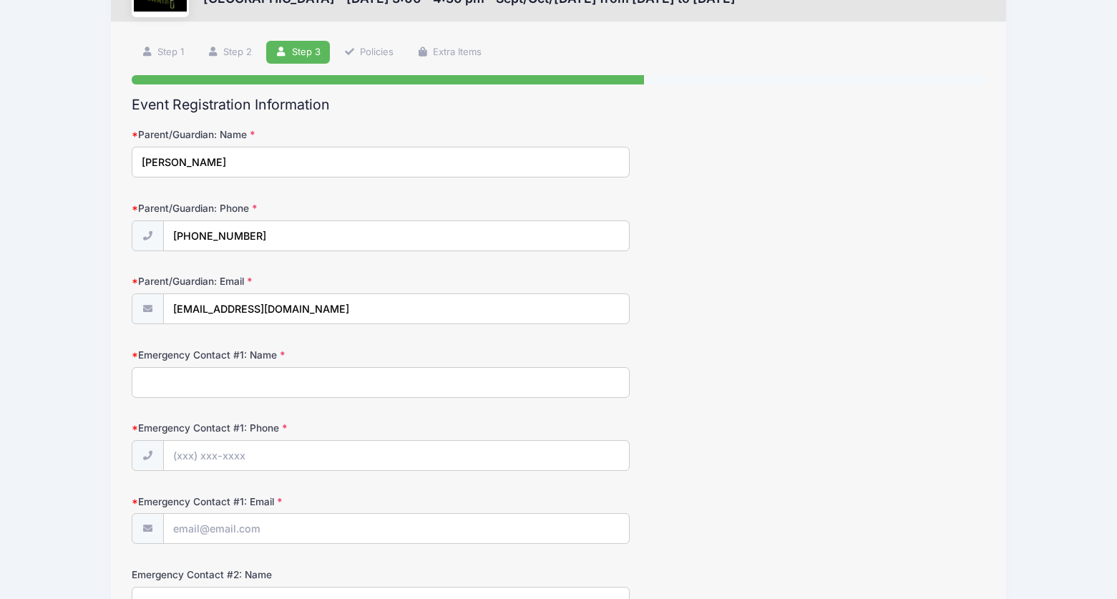
scroll to position [87, 0]
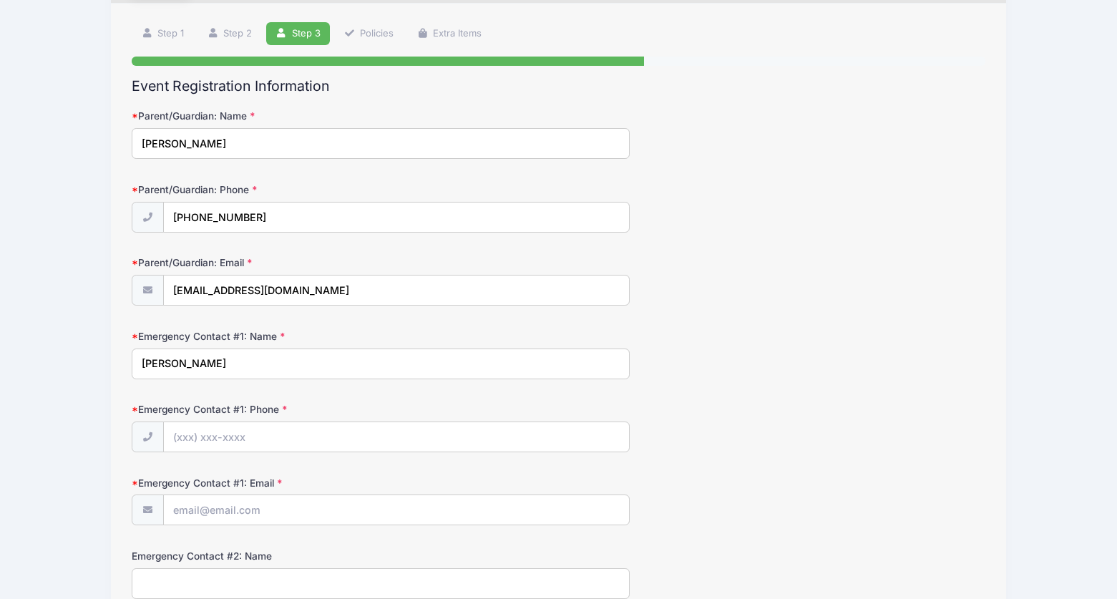
type input "Patrick Carter"
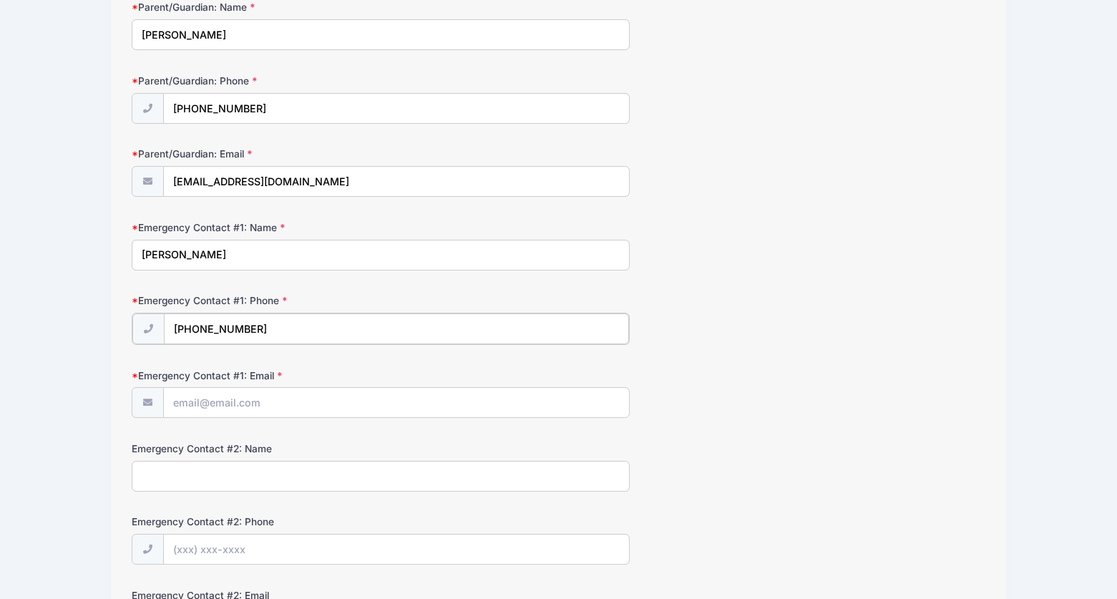
scroll to position [219, 0]
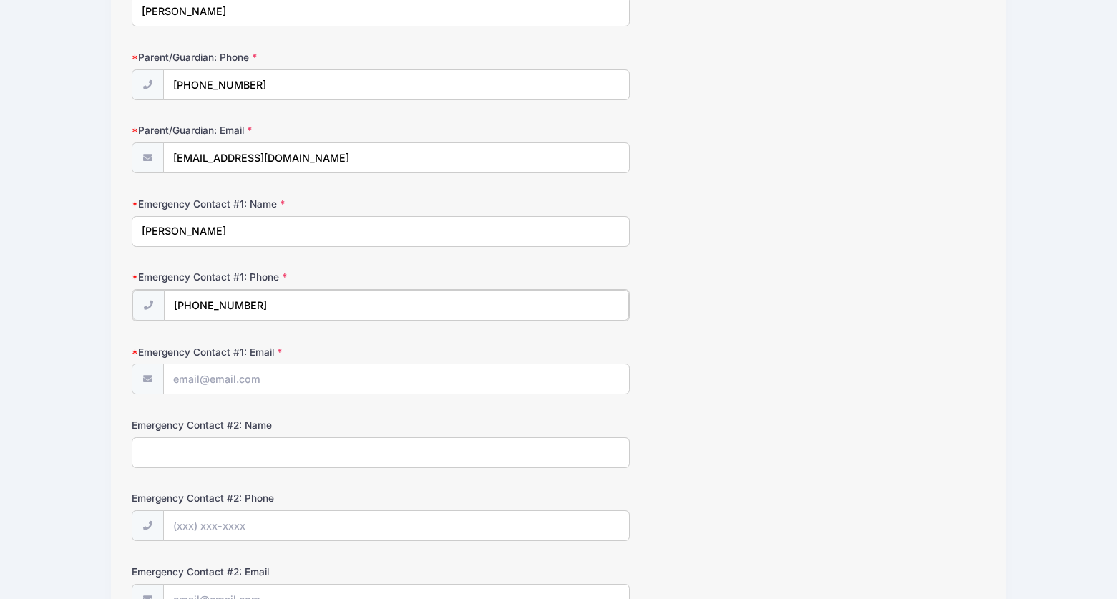
type input "(858) 344-2059"
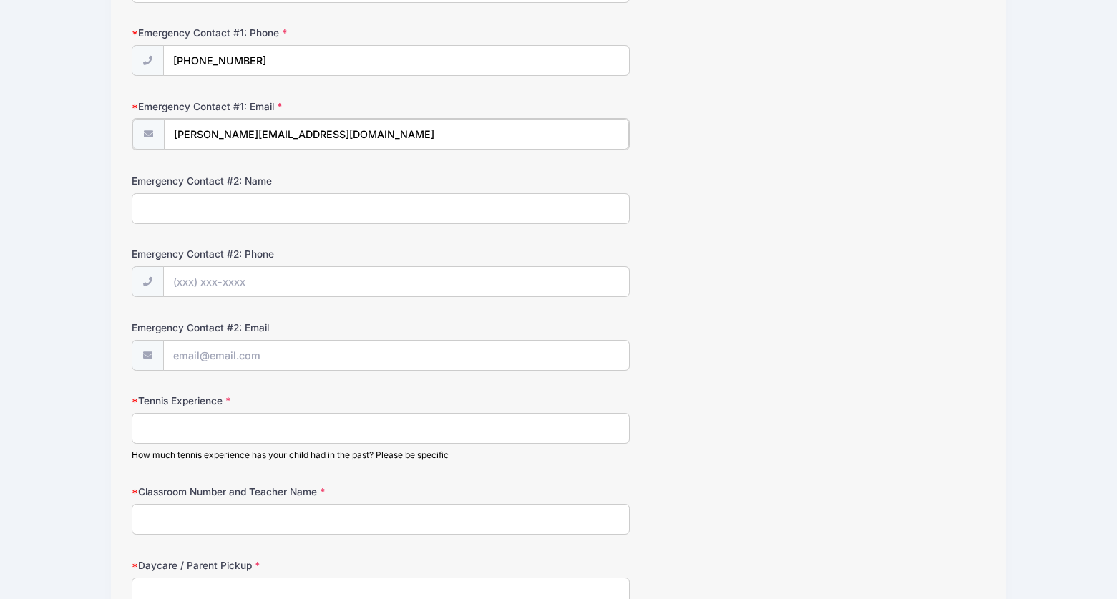
scroll to position [587, 0]
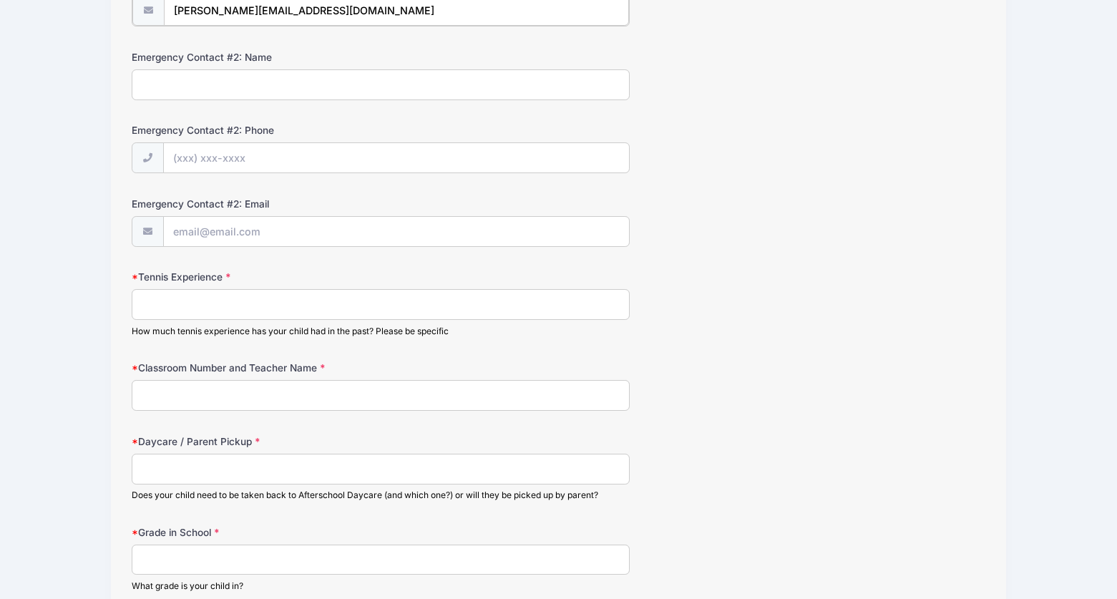
type input "patrick.carter09@gmail.com"
click at [299, 300] on input "Tennis Experience" at bounding box center [381, 303] width 498 height 31
drag, startPoint x: 212, startPoint y: 302, endPoint x: 102, endPoint y: 302, distance: 110.2
click at [102, 302] on div "Hot Shots Tennis St Anastasia Elementary - Monday 3:00 - 4:30 pm - Sept/Oct/Nov…" at bounding box center [558, 67] width 1074 height 1309
type input "None"
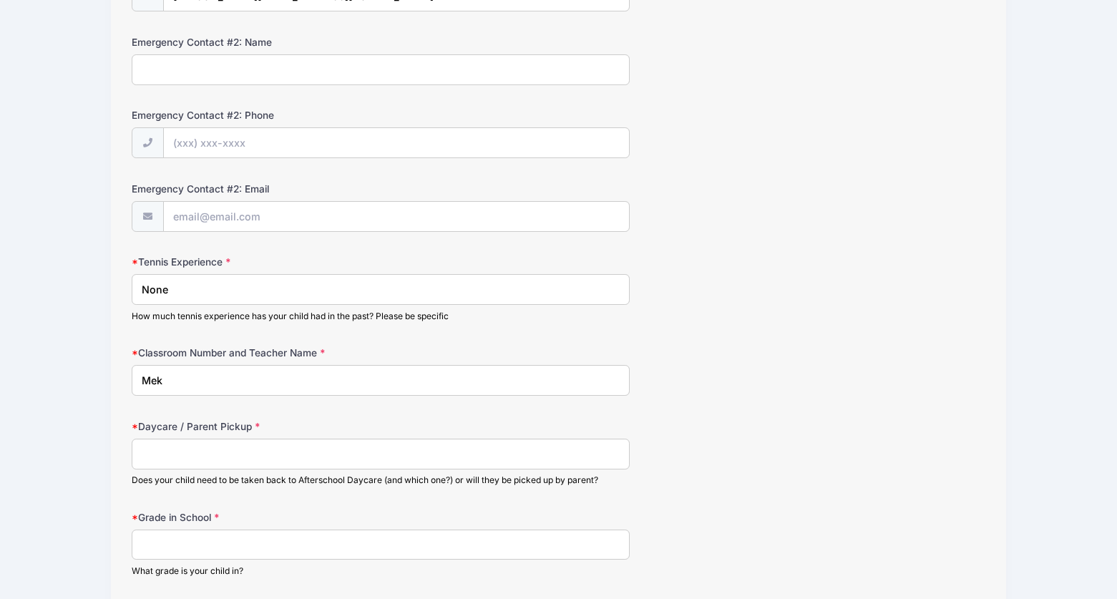
scroll to position [656, 0]
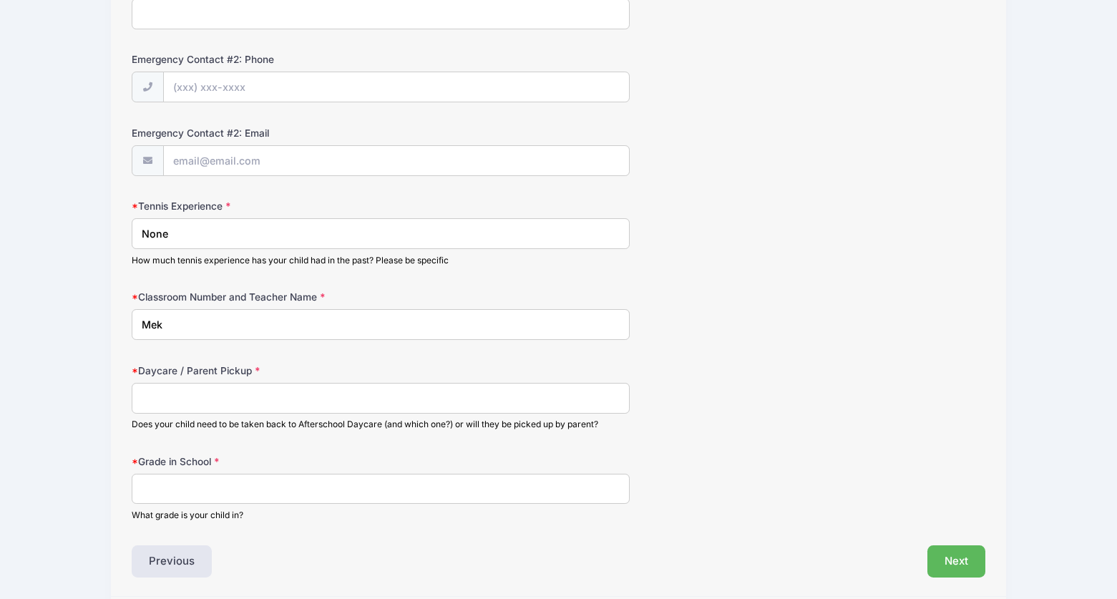
type input "Mek"
click at [208, 391] on input "Daycare / Parent Pickup" at bounding box center [381, 398] width 498 height 31
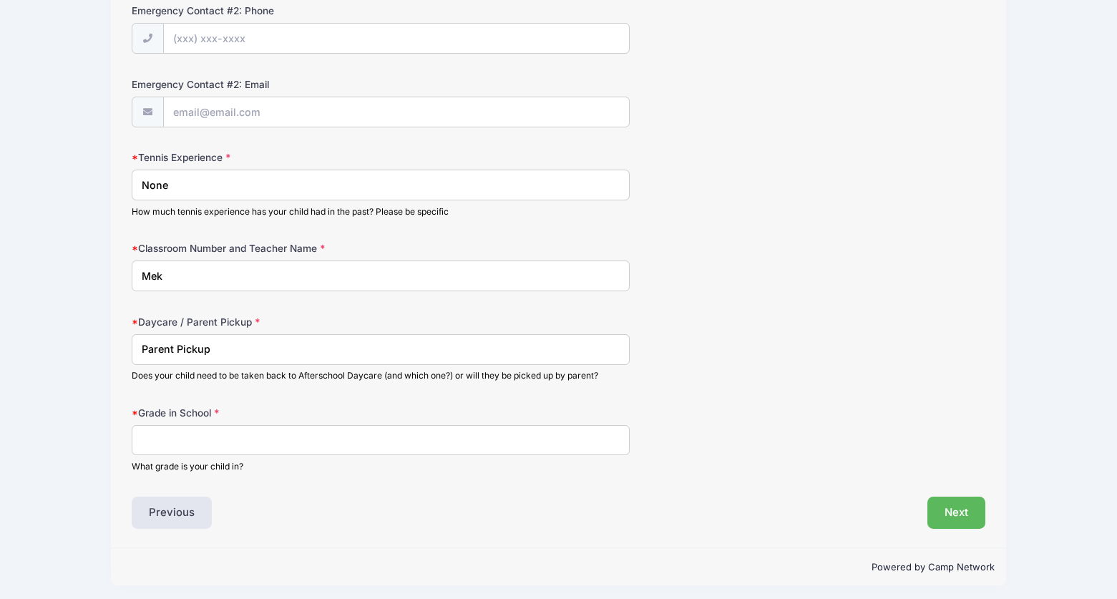
scroll to position [704, 0]
type input "Parent Pickup"
click at [219, 440] on input "Grade in School" at bounding box center [381, 441] width 498 height 31
type input "JK"
click at [947, 508] on button "Next" at bounding box center [957, 513] width 58 height 33
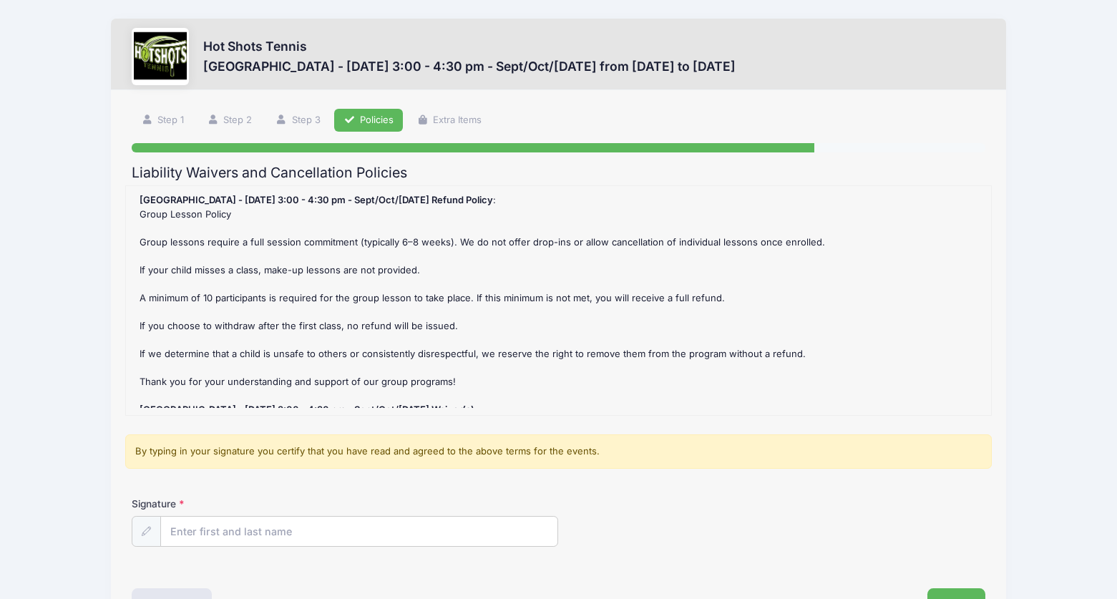
scroll to position [51, 0]
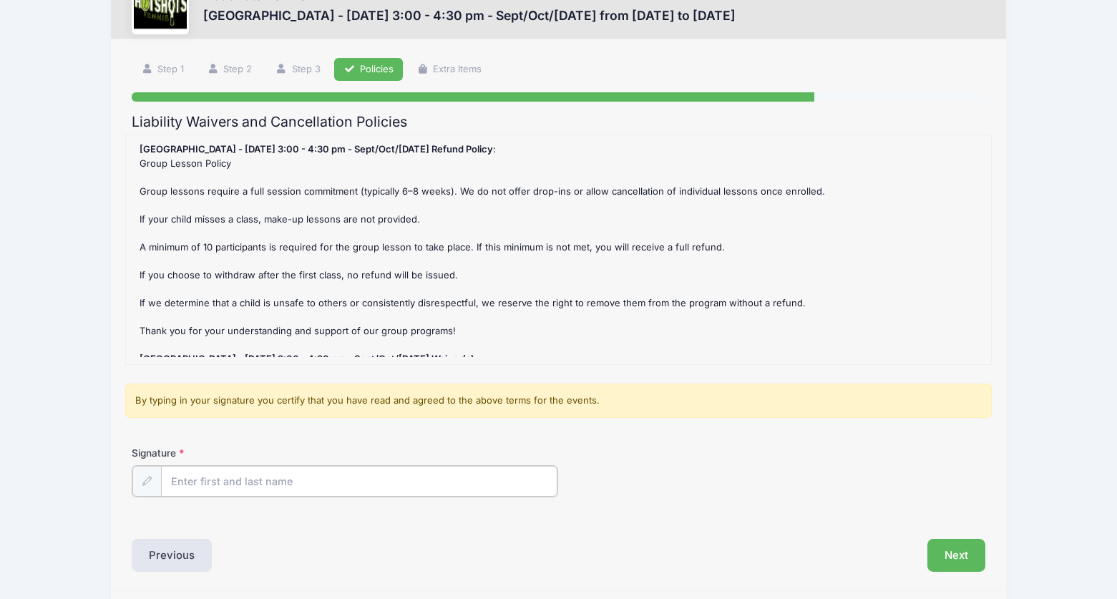
click at [497, 481] on input "Signature" at bounding box center [359, 481] width 397 height 31
type input "Natalie Carter"
click at [970, 562] on button "Next" at bounding box center [957, 554] width 58 height 33
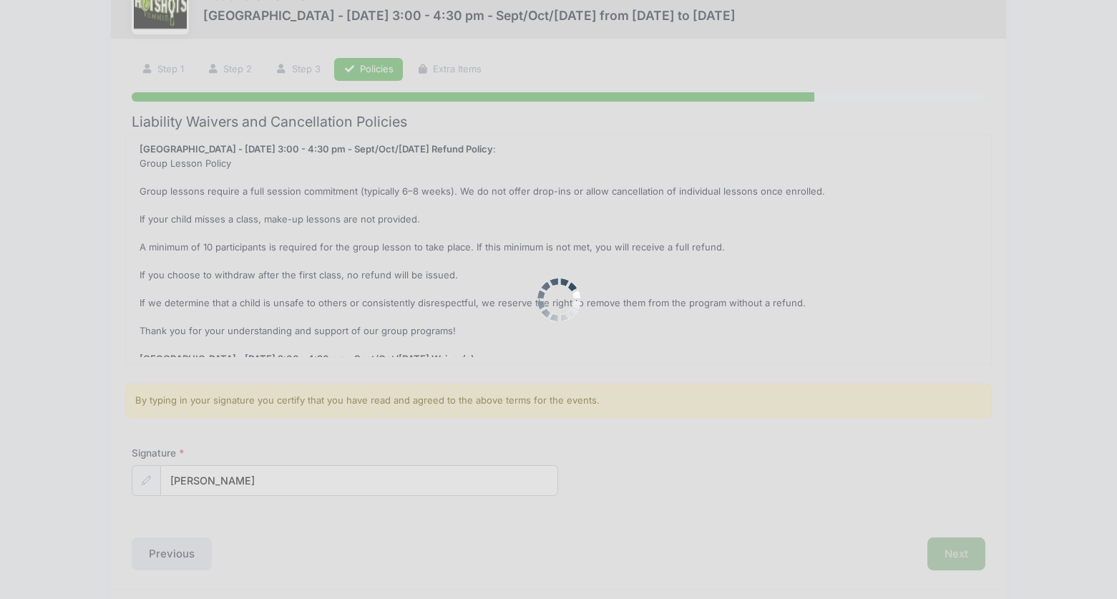
scroll to position [0, 0]
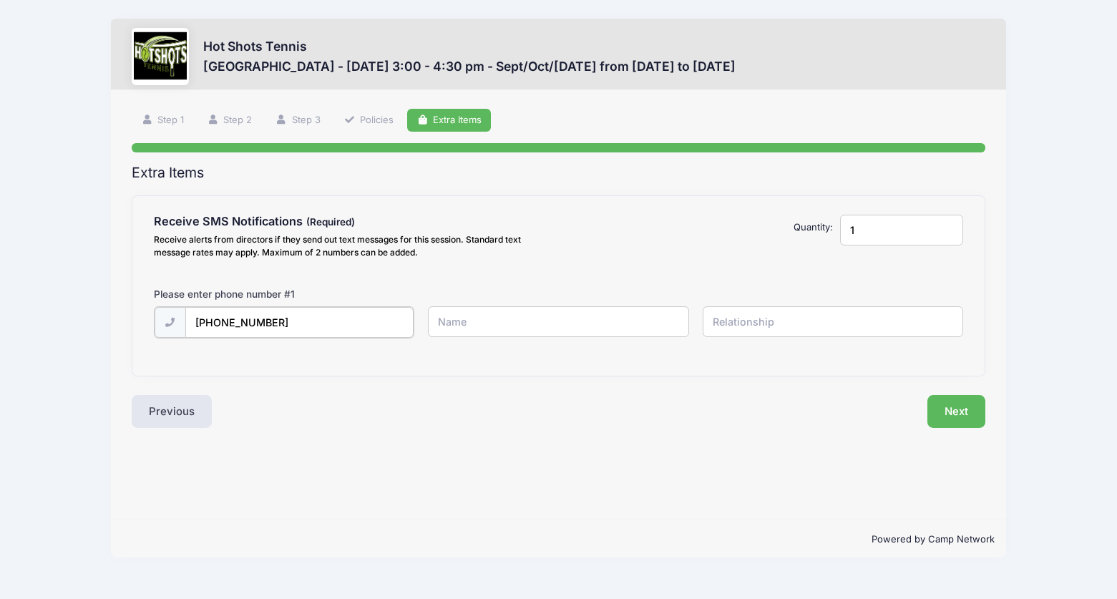
type input "(530) 848-4505"
type input "Natalie Carter"
type input "Mother"
click at [958, 411] on button "Next" at bounding box center [957, 410] width 58 height 33
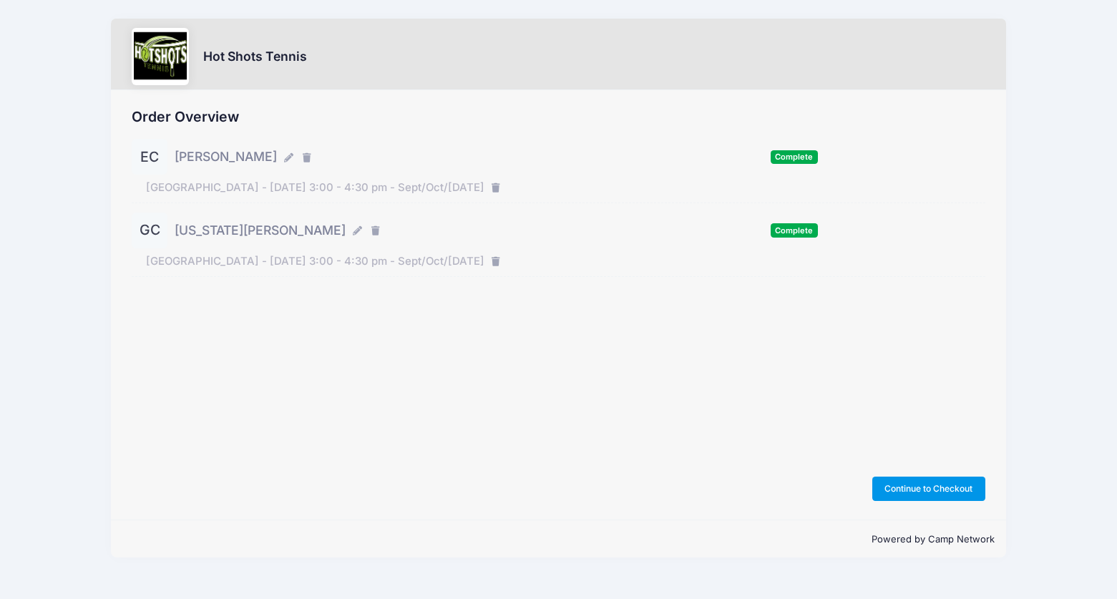
click at [928, 496] on button "Continue to Checkout" at bounding box center [929, 489] width 113 height 24
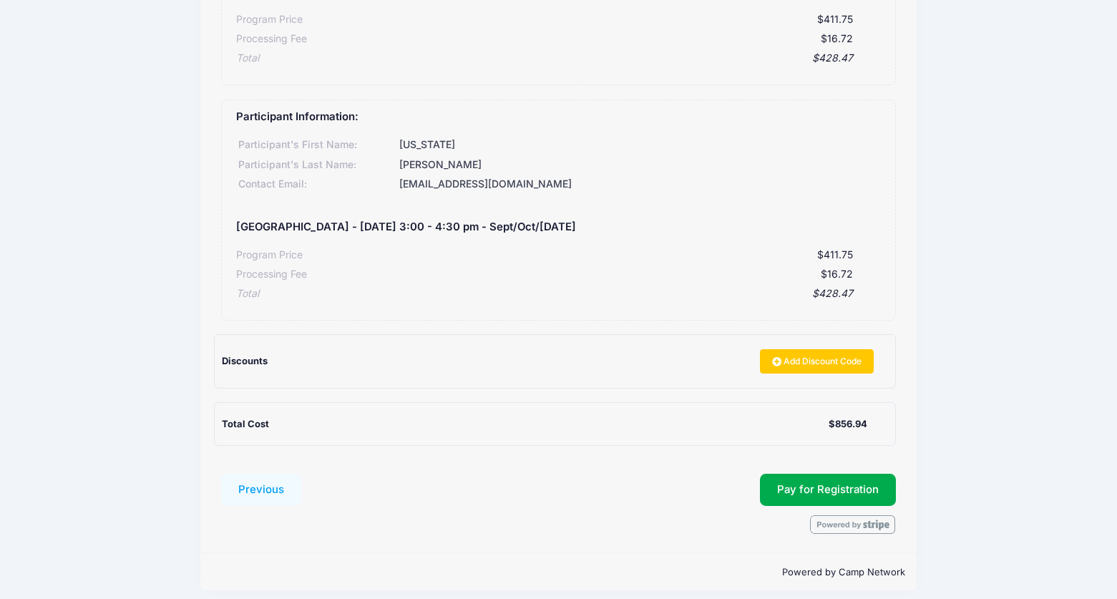
scroll to position [271, 0]
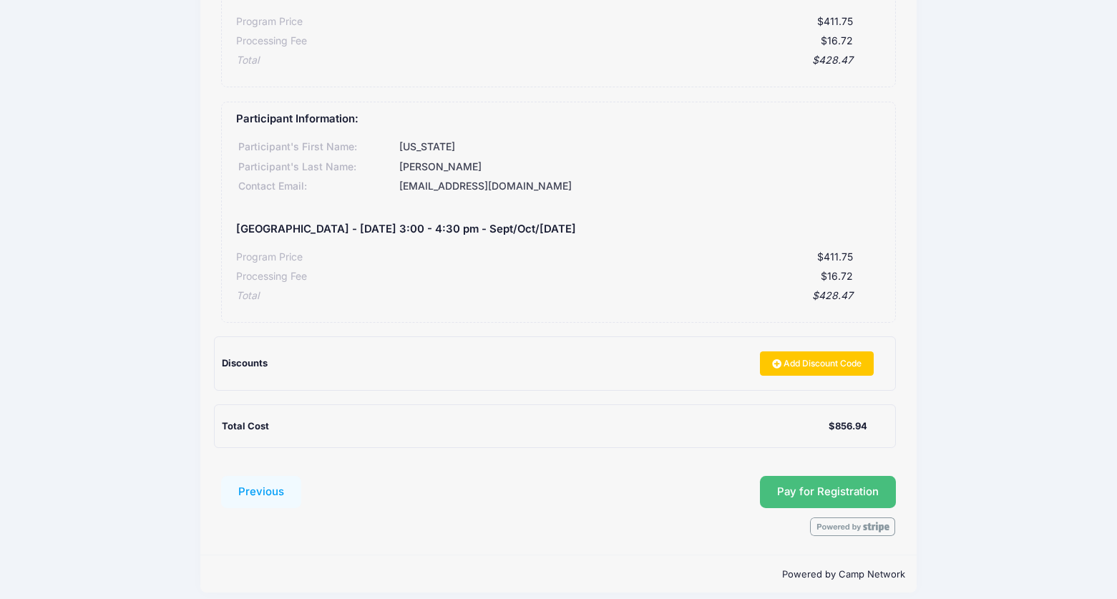
click at [811, 485] on span "Pay for Registration" at bounding box center [828, 491] width 102 height 13
